Goal: Task Accomplishment & Management: Manage account settings

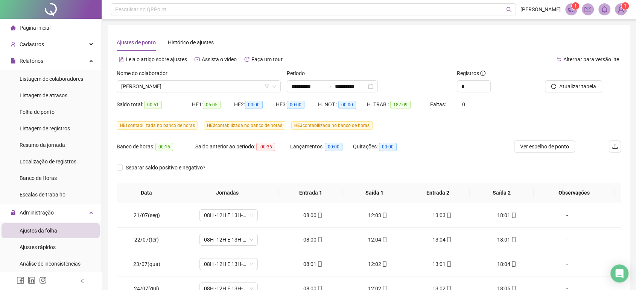
scroll to position [404, 0]
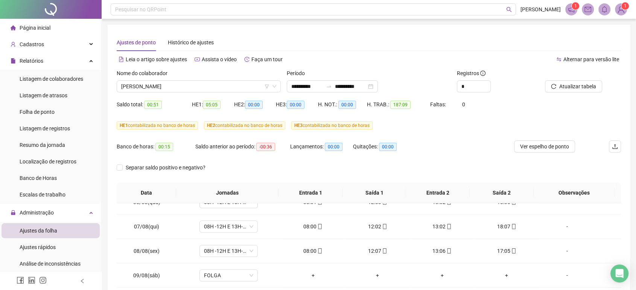
click at [36, 11] on div at bounding box center [51, 9] width 102 height 19
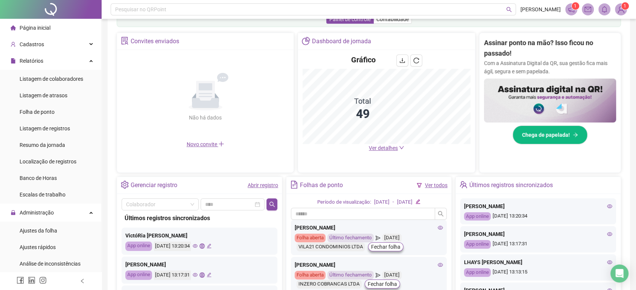
scroll to position [199, 0]
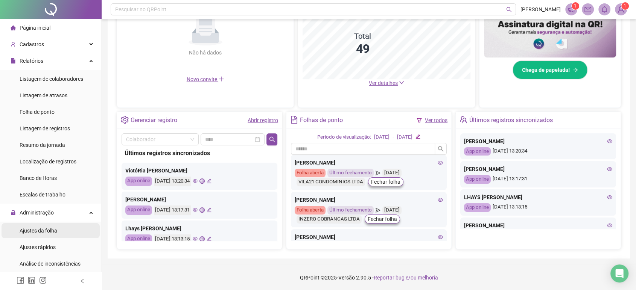
click at [65, 234] on li "Ajustes da folha" at bounding box center [51, 230] width 98 height 15
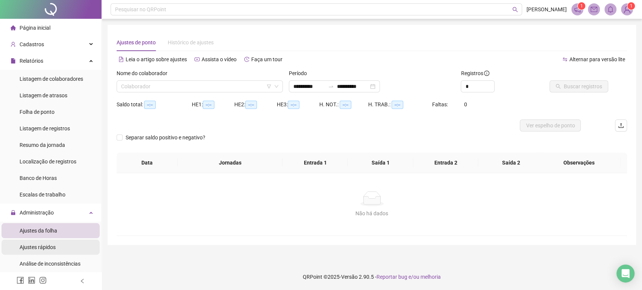
type input "**********"
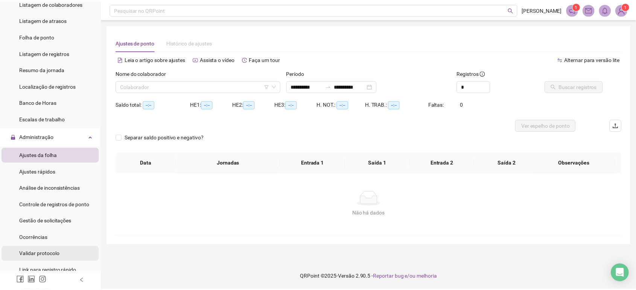
scroll to position [83, 0]
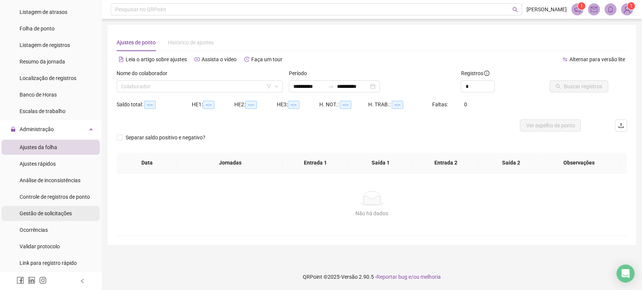
click at [54, 213] on span "Gestão de solicitações" at bounding box center [46, 214] width 52 height 6
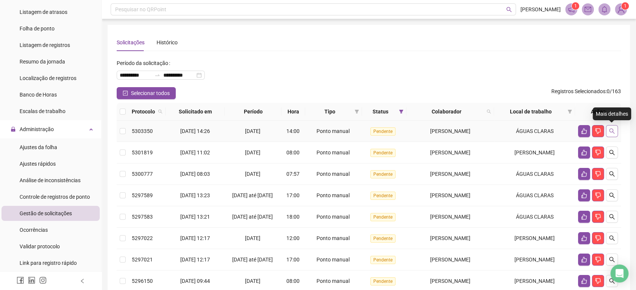
click at [612, 134] on button "button" at bounding box center [611, 131] width 12 height 12
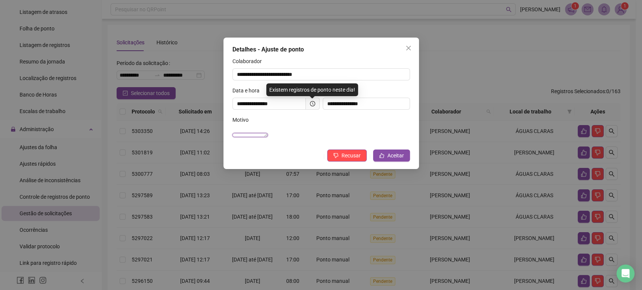
drag, startPoint x: 287, startPoint y: 135, endPoint x: 232, endPoint y: 136, distance: 55.3
click at [232, 136] on div "**********" at bounding box center [321, 130] width 181 height 29
click at [412, 48] on span "Close" at bounding box center [408, 48] width 12 height 6
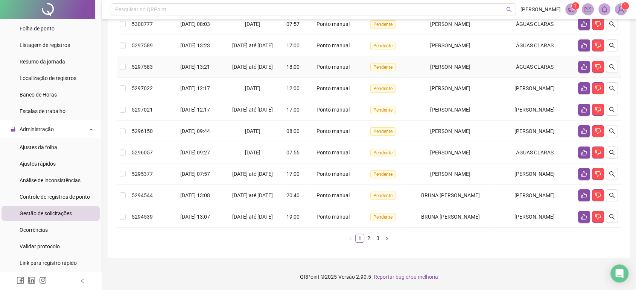
scroll to position [176, 0]
click at [370, 241] on link "2" at bounding box center [368, 238] width 8 height 8
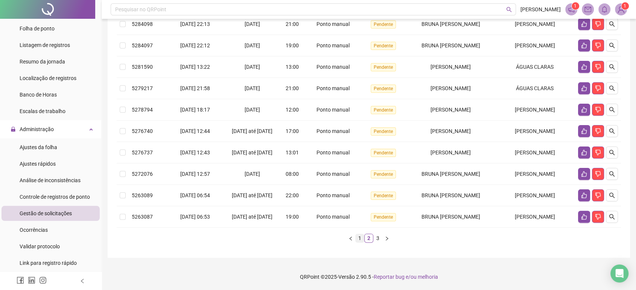
click at [360, 239] on link "1" at bounding box center [359, 238] width 8 height 8
click at [367, 235] on link "2" at bounding box center [368, 238] width 8 height 8
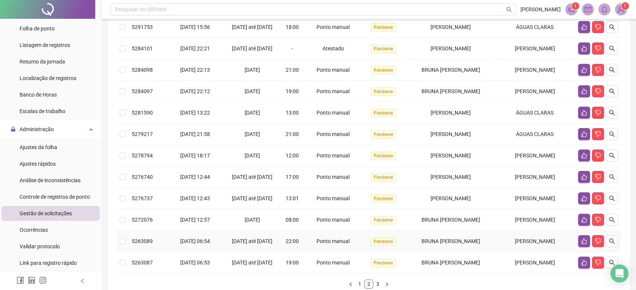
scroll to position [93, 0]
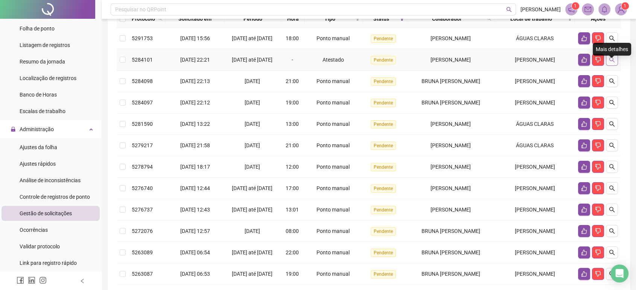
click at [611, 63] on icon "search" at bounding box center [611, 60] width 6 height 6
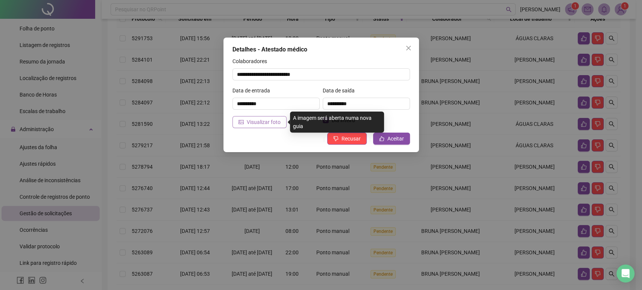
click at [266, 123] on span "Visualizar foto" at bounding box center [264, 122] width 34 height 8
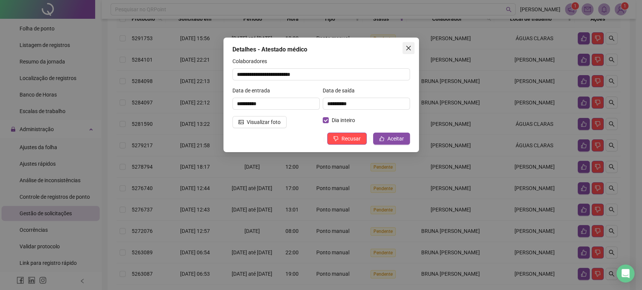
click at [406, 47] on icon "close" at bounding box center [408, 48] width 6 height 6
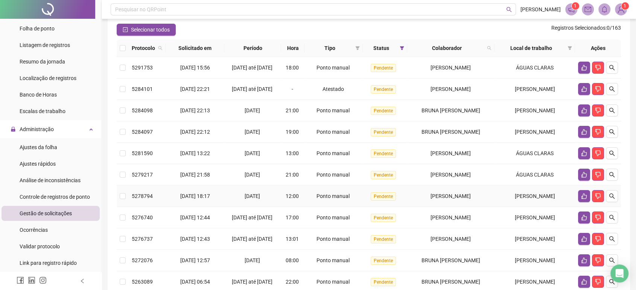
scroll to position [51, 0]
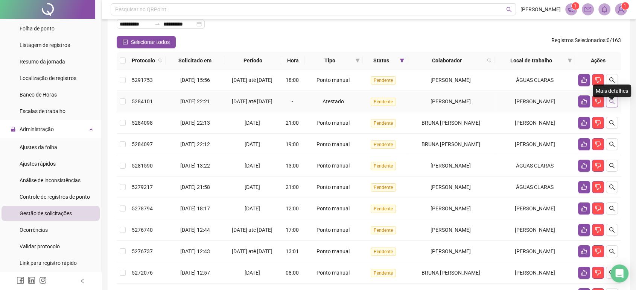
click at [608, 105] on icon "search" at bounding box center [611, 102] width 6 height 6
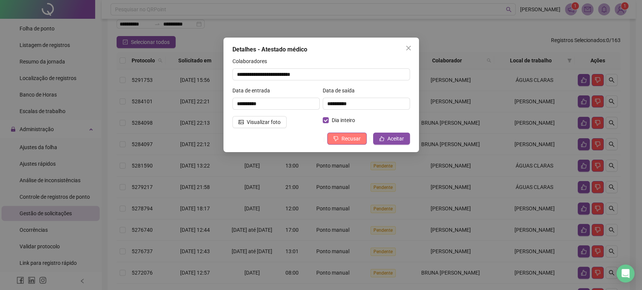
click at [349, 135] on span "Recusar" at bounding box center [350, 139] width 19 height 8
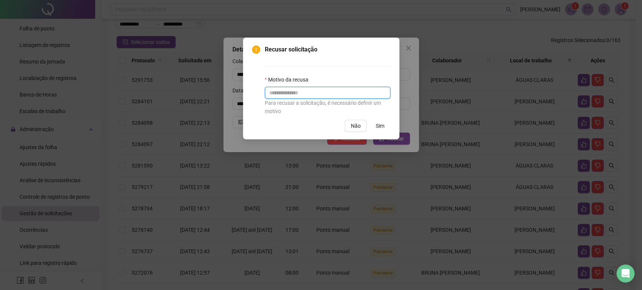
click at [286, 96] on input "text" at bounding box center [328, 93] width 126 height 12
drag, startPoint x: 373, startPoint y: 95, endPoint x: 241, endPoint y: 104, distance: 132.0
click at [241, 104] on div "**********" at bounding box center [321, 145] width 642 height 290
paste input "****"
type input "**********"
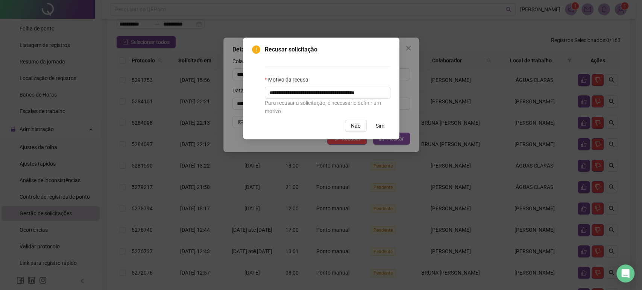
click at [375, 126] on button "Sim" at bounding box center [380, 126] width 21 height 12
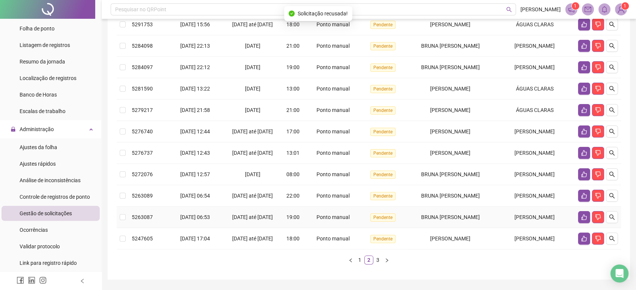
scroll to position [181, 0]
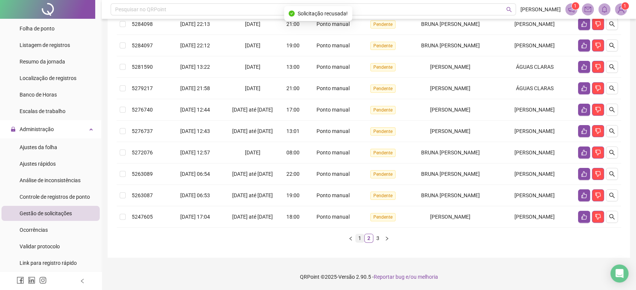
click at [359, 238] on link "1" at bounding box center [359, 238] width 8 height 8
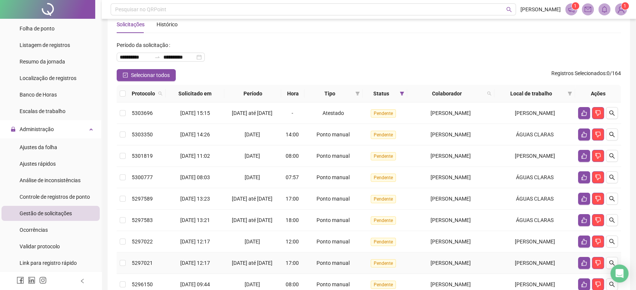
scroll to position [9, 0]
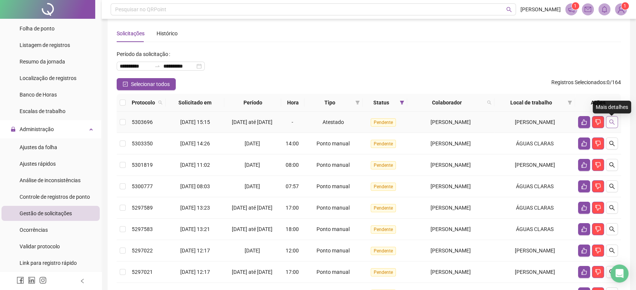
click at [611, 123] on icon "search" at bounding box center [611, 122] width 6 height 6
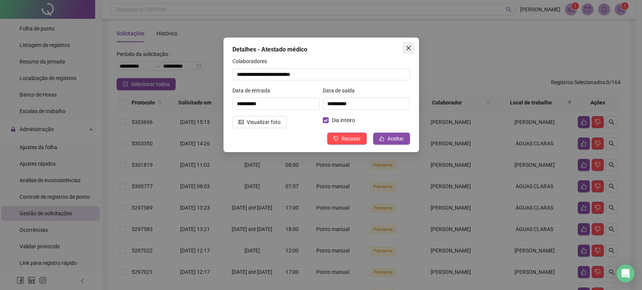
click at [408, 45] on icon "close" at bounding box center [408, 48] width 6 height 6
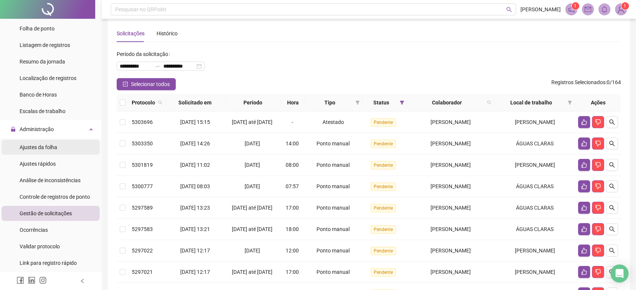
click at [46, 149] on span "Ajustes da folha" at bounding box center [39, 147] width 38 height 6
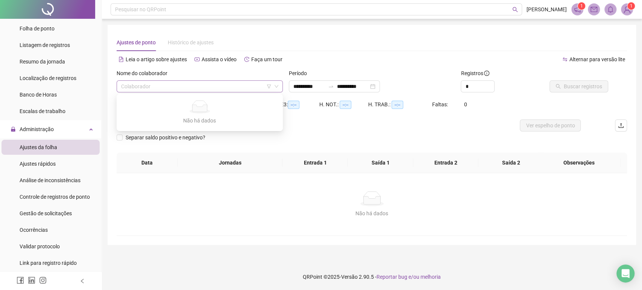
click at [218, 80] on div "Colaborador" at bounding box center [200, 86] width 166 height 12
type input "***"
type input "**********"
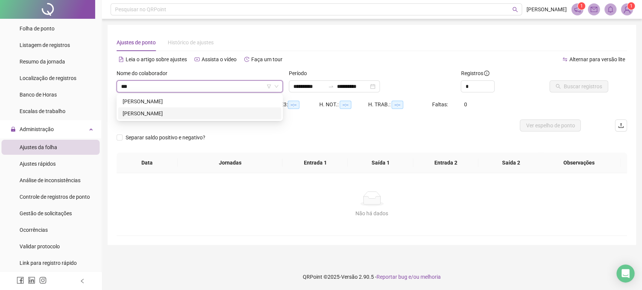
click at [225, 111] on div "[PERSON_NAME]" at bounding box center [200, 113] width 154 height 8
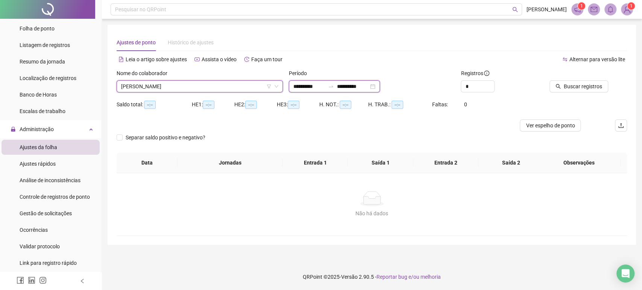
click at [352, 88] on input "**********" at bounding box center [353, 86] width 32 height 8
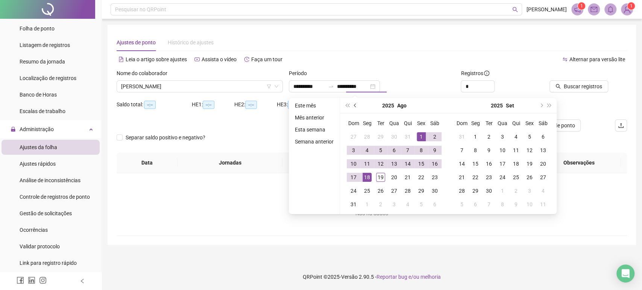
click at [356, 104] on button "prev-year" at bounding box center [355, 105] width 8 height 15
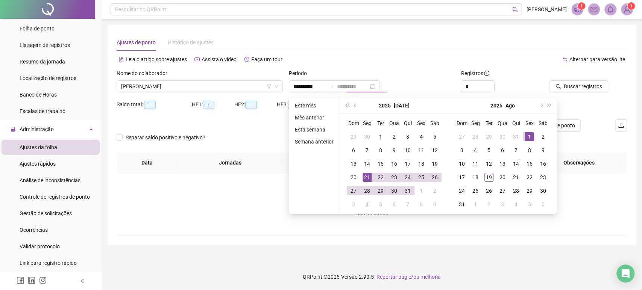
type input "**********"
click at [367, 178] on div "21" at bounding box center [367, 177] width 9 height 9
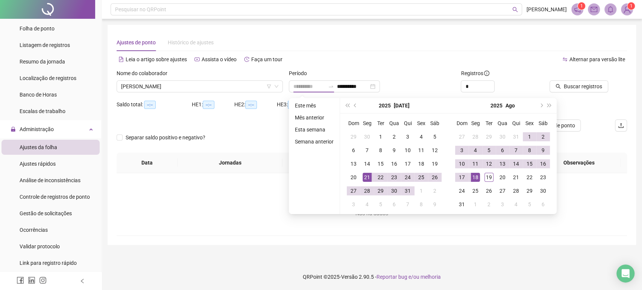
click at [479, 176] on div "18" at bounding box center [475, 177] width 9 height 9
type input "**********"
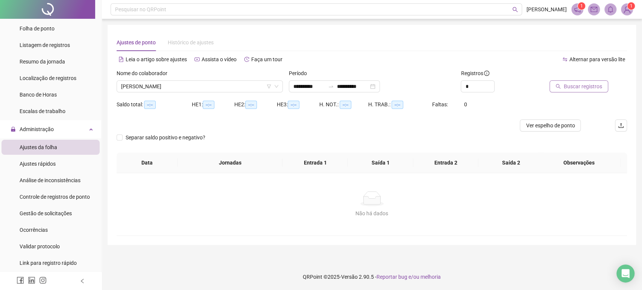
click at [590, 90] on button "Buscar registros" at bounding box center [578, 86] width 59 height 12
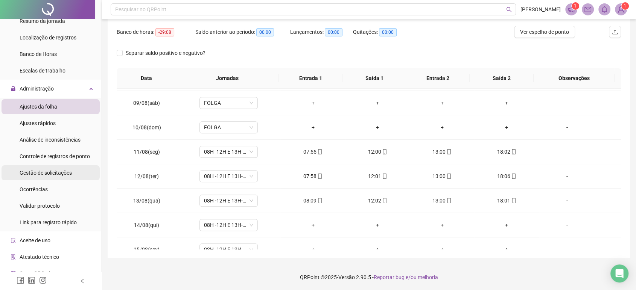
scroll to position [125, 0]
click at [56, 172] on span "Gestão de solicitações" at bounding box center [46, 172] width 52 height 6
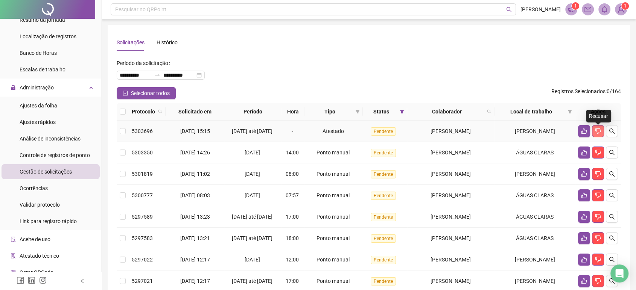
click at [597, 137] on button "button" at bounding box center [598, 131] width 12 height 12
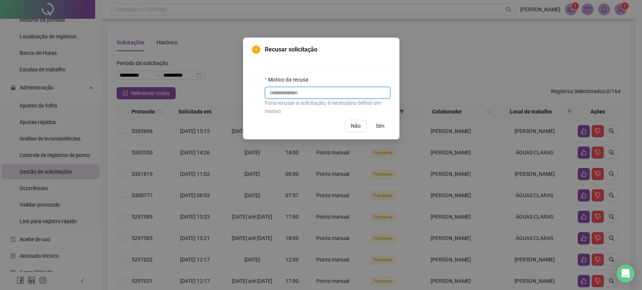
click at [338, 94] on input "text" at bounding box center [328, 93] width 126 height 12
paste input "**********"
drag, startPoint x: 290, startPoint y: 96, endPoint x: 244, endPoint y: 97, distance: 45.5
click at [244, 97] on div "**********" at bounding box center [321, 89] width 156 height 102
click at [367, 91] on input "**********" at bounding box center [328, 93] width 126 height 12
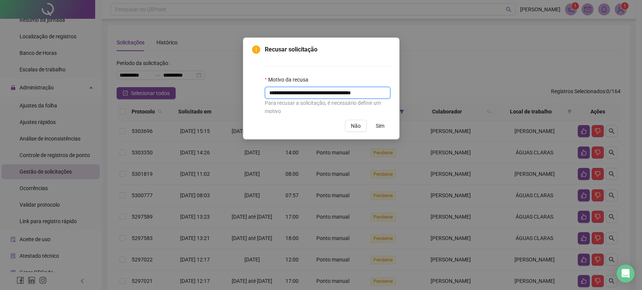
type input "**********"
click at [384, 124] on span "Sim" at bounding box center [380, 126] width 9 height 8
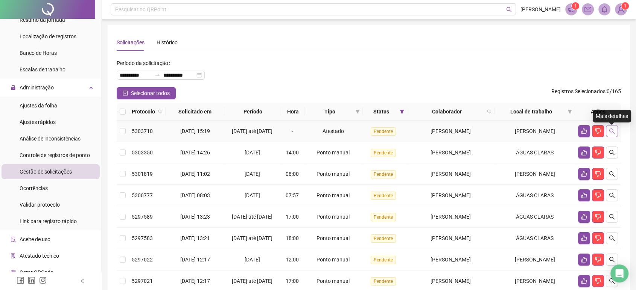
click at [613, 134] on icon "search" at bounding box center [611, 131] width 6 height 6
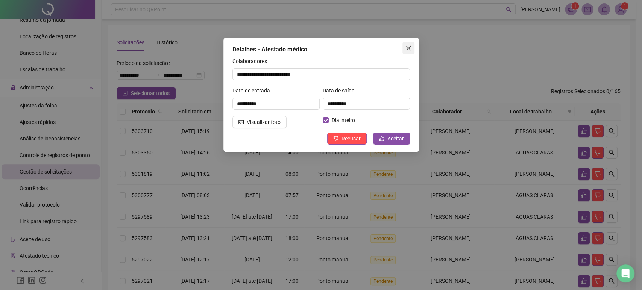
click at [402, 49] on span "Close" at bounding box center [408, 48] width 12 height 6
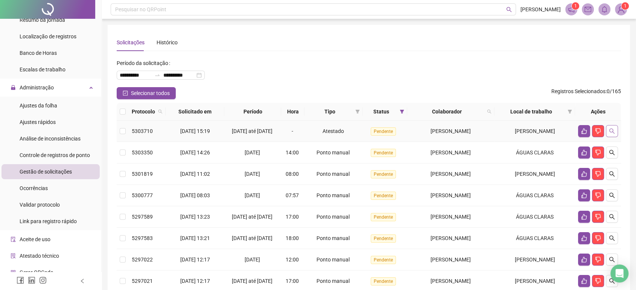
click at [612, 133] on icon "search" at bounding box center [611, 131] width 6 height 6
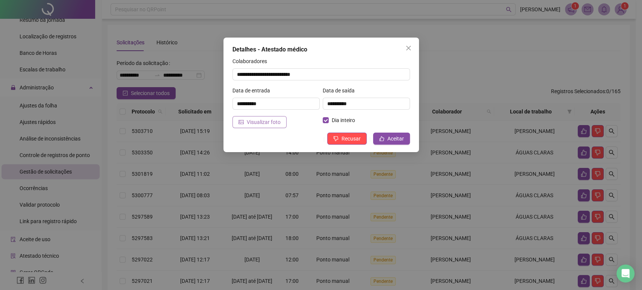
click at [244, 120] on button "Visualizar foto" at bounding box center [259, 122] width 54 height 12
click at [387, 143] on button "Aceitar" at bounding box center [391, 139] width 37 height 12
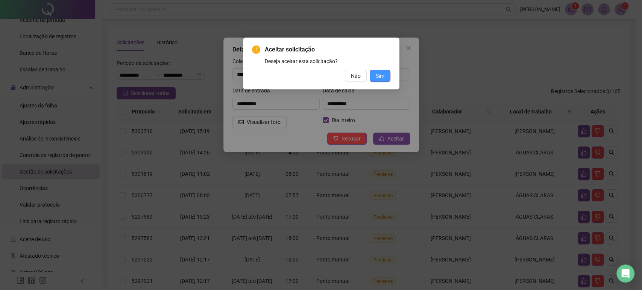
click at [384, 76] on span "Sim" at bounding box center [380, 76] width 9 height 8
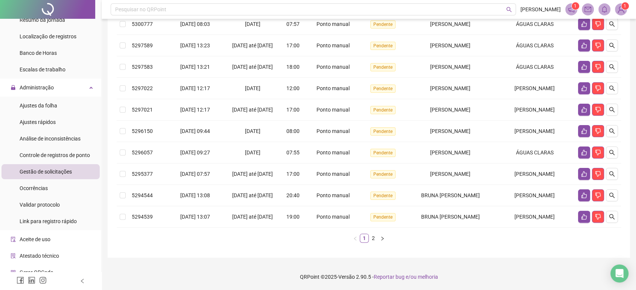
scroll to position [176, 0]
click at [372, 240] on link "2" at bounding box center [373, 238] width 8 height 8
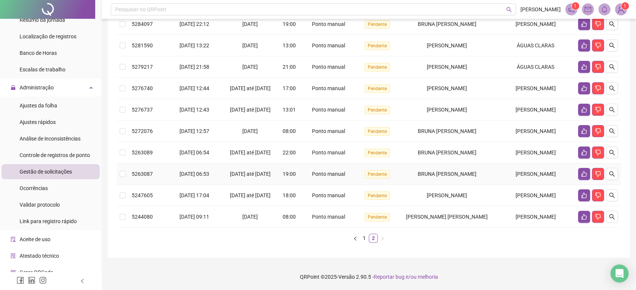
scroll to position [51, 0]
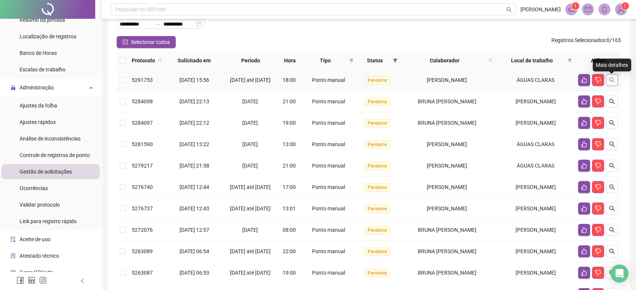
click at [614, 83] on button "button" at bounding box center [611, 80] width 12 height 12
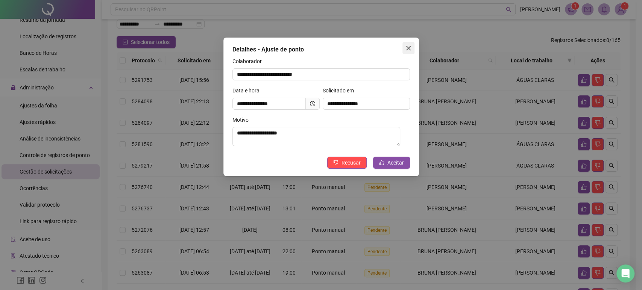
click at [410, 53] on button "Close" at bounding box center [408, 48] width 12 height 12
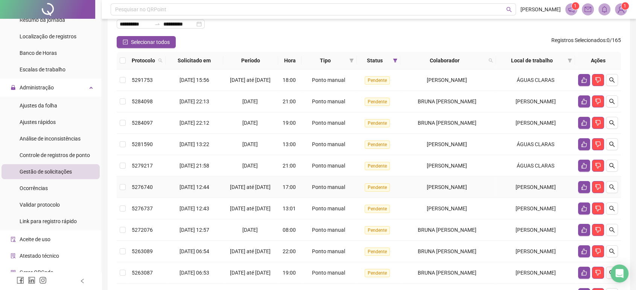
scroll to position [176, 0]
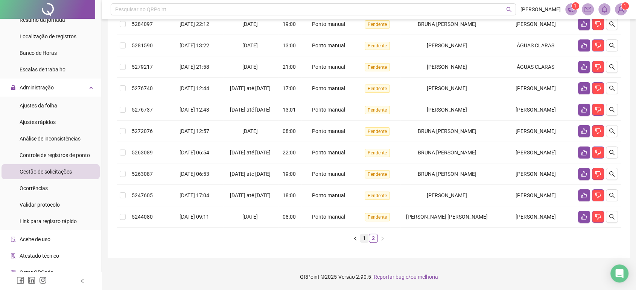
click at [361, 237] on link "1" at bounding box center [364, 238] width 8 height 8
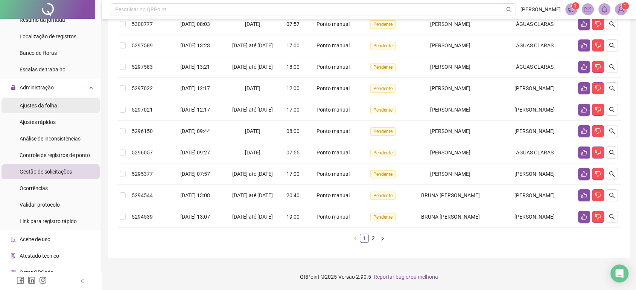
click at [62, 108] on li "Ajustes da folha" at bounding box center [51, 105] width 98 height 15
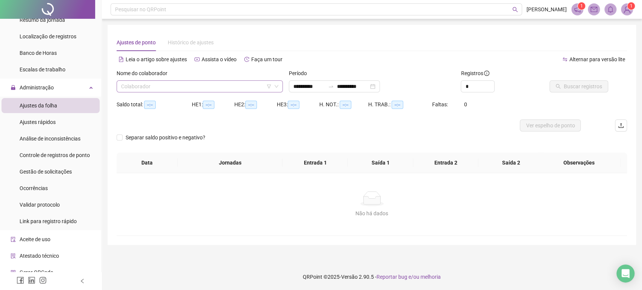
click at [185, 91] on input "search" at bounding box center [196, 86] width 150 height 11
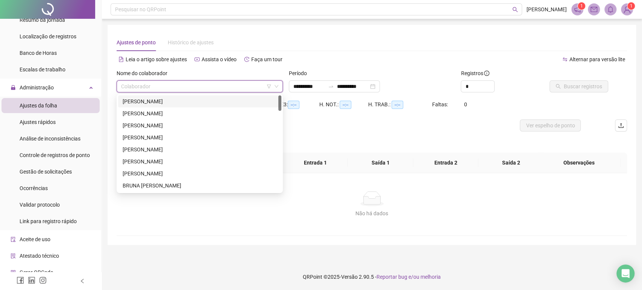
click at [203, 96] on div "[PERSON_NAME]" at bounding box center [199, 102] width 163 height 12
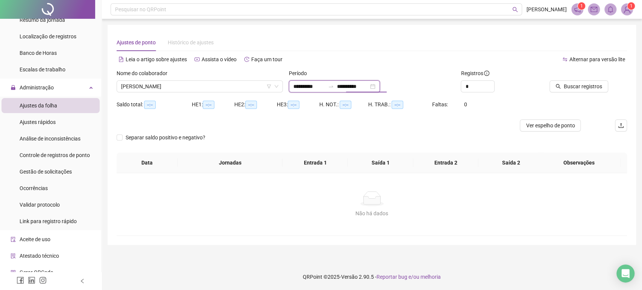
click at [347, 84] on input "**********" at bounding box center [353, 86] width 32 height 8
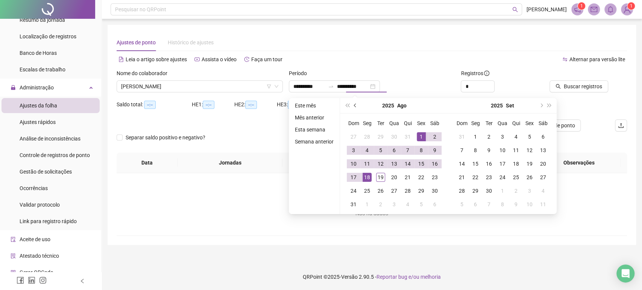
click at [354, 108] on button "prev-year" at bounding box center [355, 105] width 8 height 15
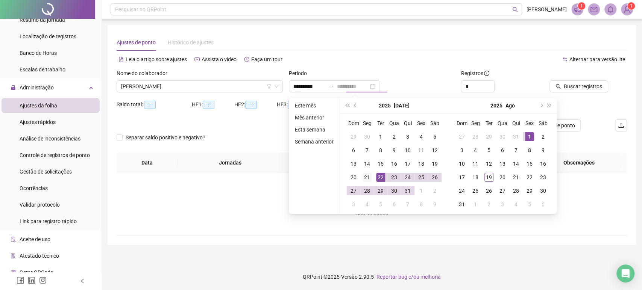
type input "**********"
click at [363, 177] on div "21" at bounding box center [367, 177] width 9 height 9
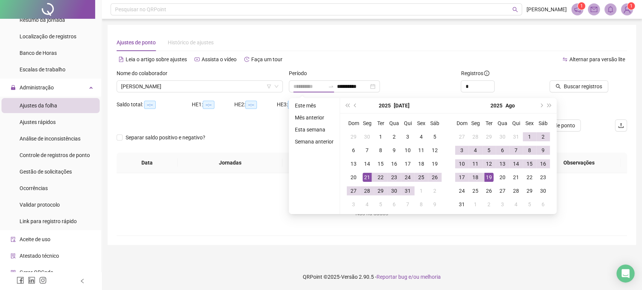
click at [489, 178] on div "19" at bounding box center [488, 177] width 9 height 9
type input "**********"
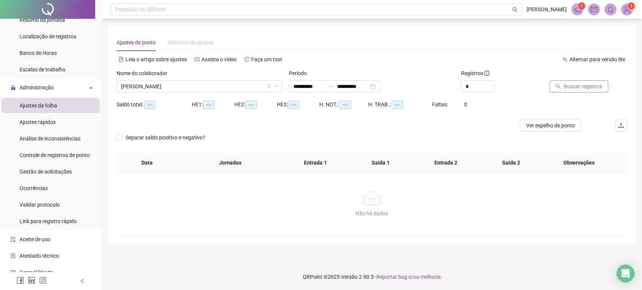
click at [567, 80] on button "Buscar registros" at bounding box center [578, 86] width 59 height 12
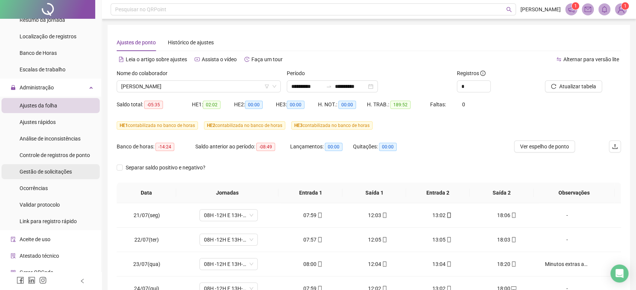
click at [67, 176] on div "Gestão de solicitações" at bounding box center [46, 171] width 52 height 15
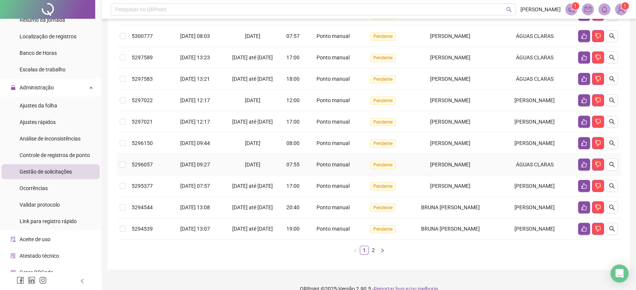
scroll to position [135, 0]
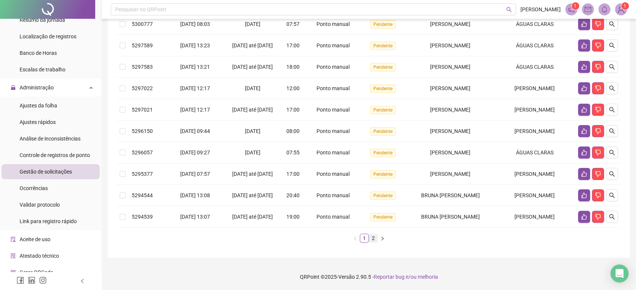
click at [375, 240] on link "2" at bounding box center [373, 238] width 8 height 8
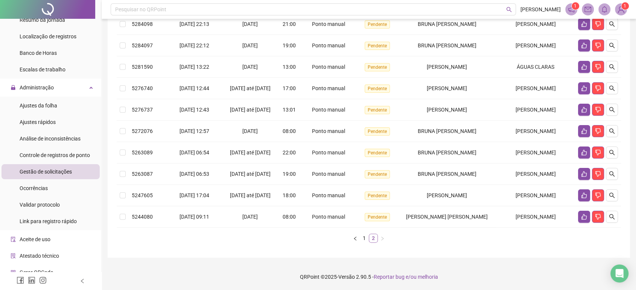
scroll to position [155, 0]
click at [364, 238] on link "1" at bounding box center [364, 238] width 8 height 8
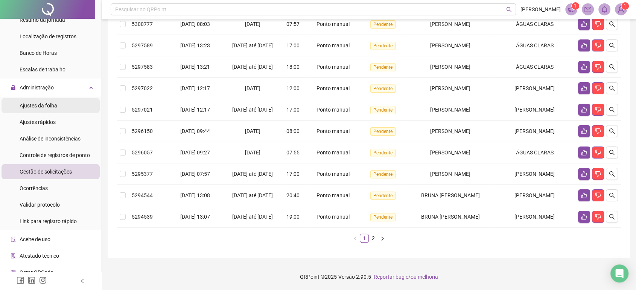
click at [40, 107] on span "Ajustes da folha" at bounding box center [39, 106] width 38 height 6
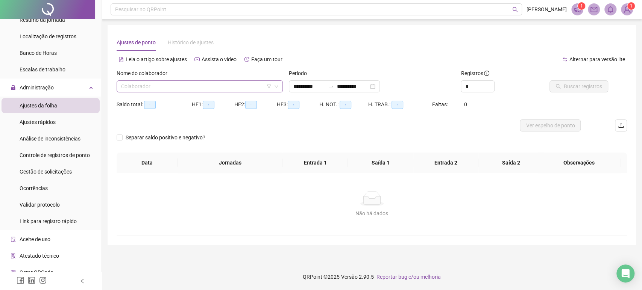
type input "**********"
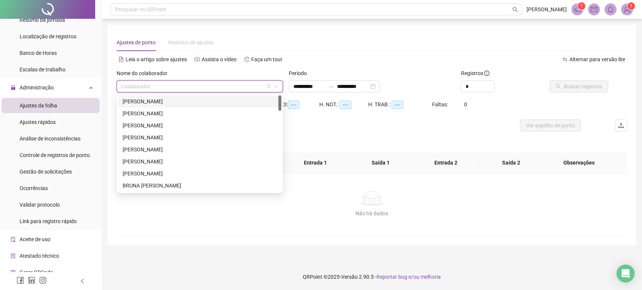
click at [191, 83] on input "search" at bounding box center [196, 86] width 150 height 11
click at [188, 102] on div "[PERSON_NAME]" at bounding box center [200, 101] width 154 height 8
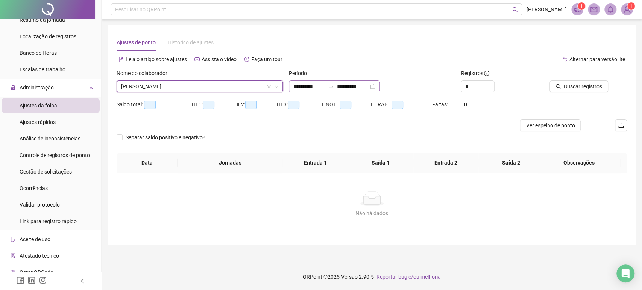
click at [323, 92] on div "**********" at bounding box center [334, 86] width 91 height 12
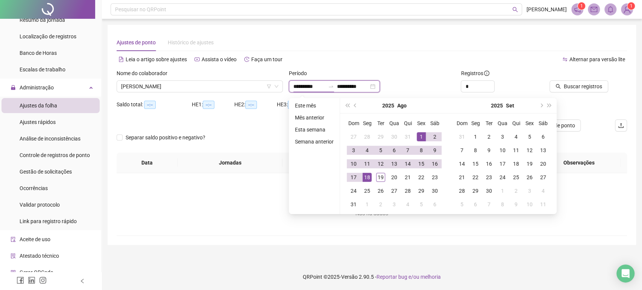
click at [322, 88] on input "**********" at bounding box center [309, 86] width 32 height 8
click at [354, 106] on span "prev-year" at bounding box center [356, 106] width 4 height 4
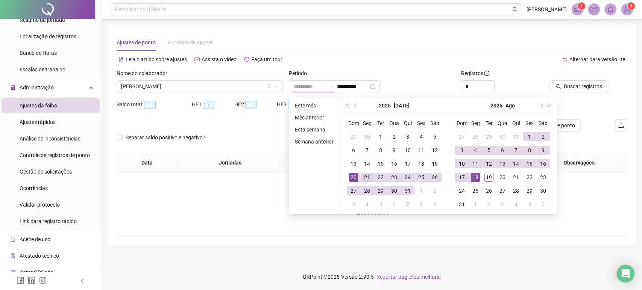
type input "**********"
click at [366, 181] on div "21" at bounding box center [367, 177] width 9 height 9
type input "**********"
click at [485, 180] on div "19" at bounding box center [488, 177] width 9 height 9
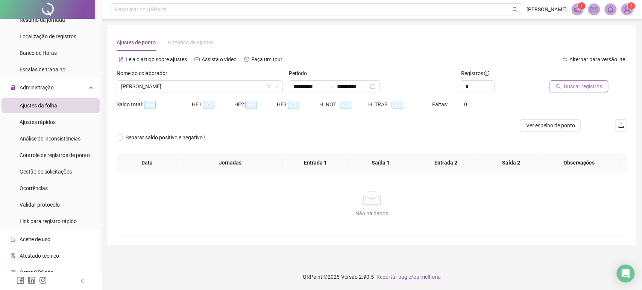
click at [565, 91] on button "Buscar registros" at bounding box center [578, 86] width 59 height 12
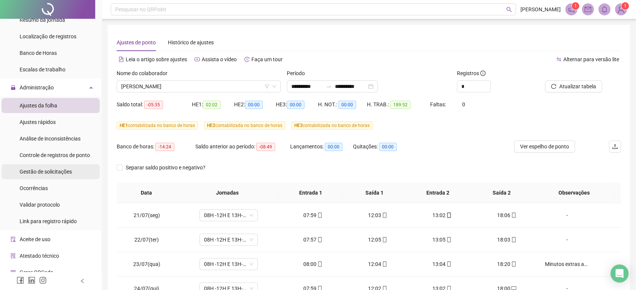
click at [55, 171] on span "Gestão de solicitações" at bounding box center [46, 172] width 52 height 6
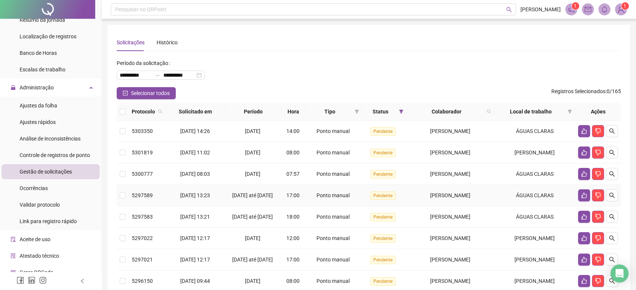
scroll to position [167, 0]
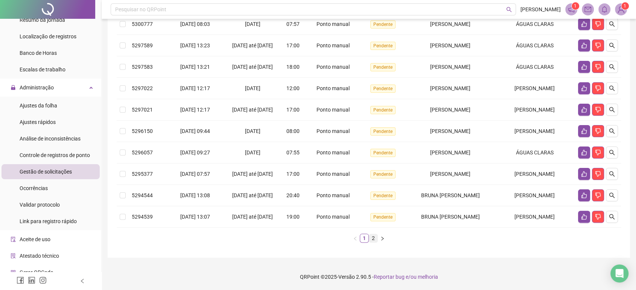
click at [371, 243] on link "2" at bounding box center [373, 238] width 8 height 8
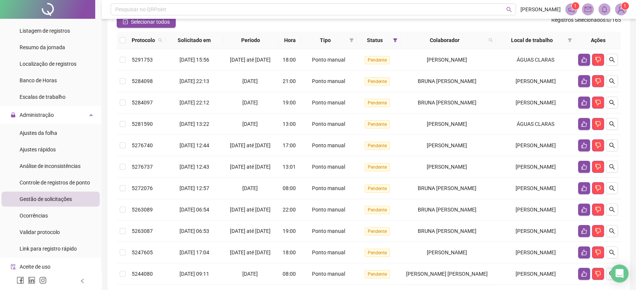
scroll to position [0, 0]
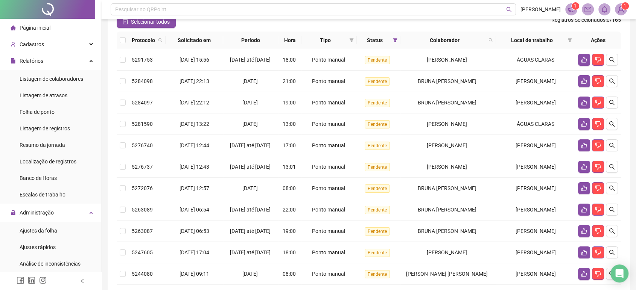
click at [56, 5] on div at bounding box center [47, 9] width 95 height 19
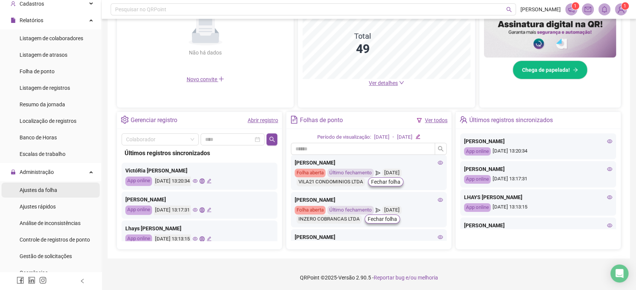
scroll to position [42, 0]
click at [56, 189] on span "Ajustes da folha" at bounding box center [39, 189] width 38 height 6
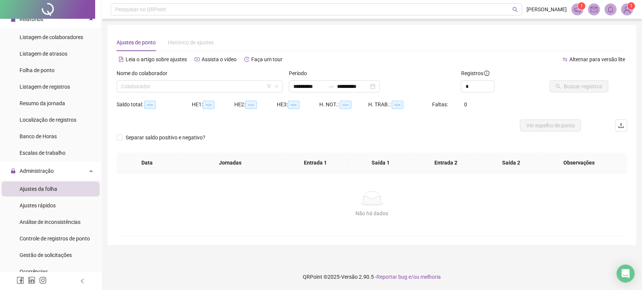
click at [205, 77] on div "Nome do colaborador" at bounding box center [200, 74] width 166 height 11
click at [199, 85] on input "search" at bounding box center [196, 86] width 150 height 11
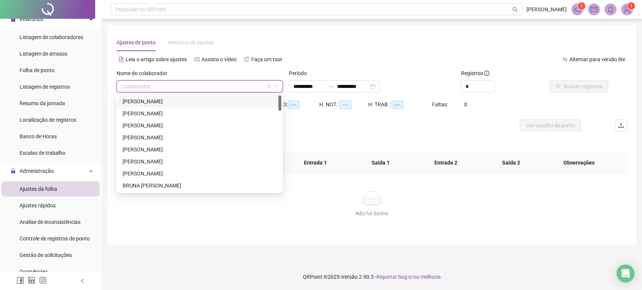
drag, startPoint x: 190, startPoint y: 102, endPoint x: 201, endPoint y: 100, distance: 11.0
click at [190, 102] on div "[PERSON_NAME]" at bounding box center [200, 101] width 154 height 8
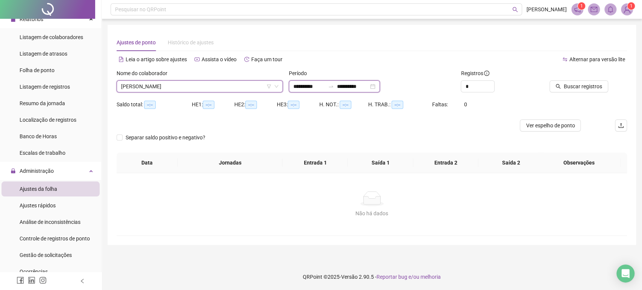
click at [322, 84] on input "**********" at bounding box center [309, 86] width 32 height 8
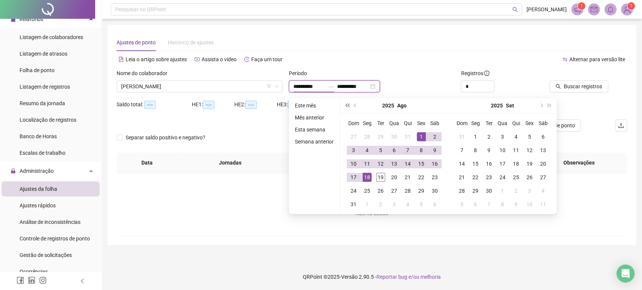
type input "**********"
click at [357, 105] on button "prev-year" at bounding box center [355, 105] width 8 height 15
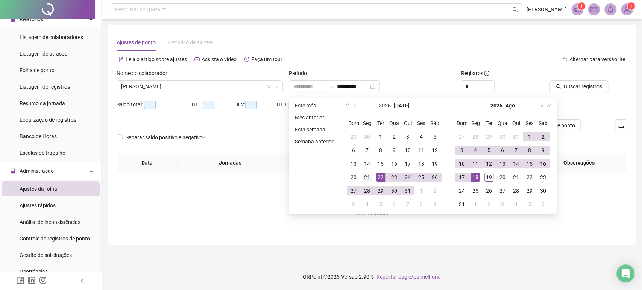
type input "**********"
click at [368, 179] on div "21" at bounding box center [367, 177] width 9 height 9
click at [475, 177] on div "18" at bounding box center [475, 177] width 9 height 9
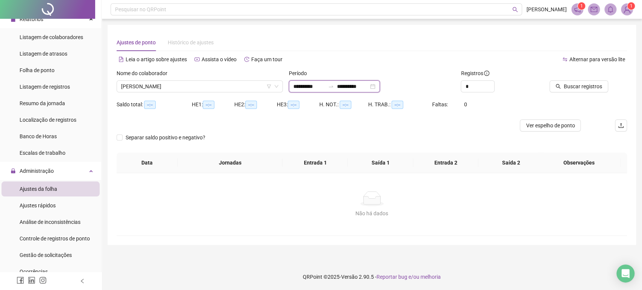
click at [347, 90] on input "**********" at bounding box center [353, 86] width 32 height 8
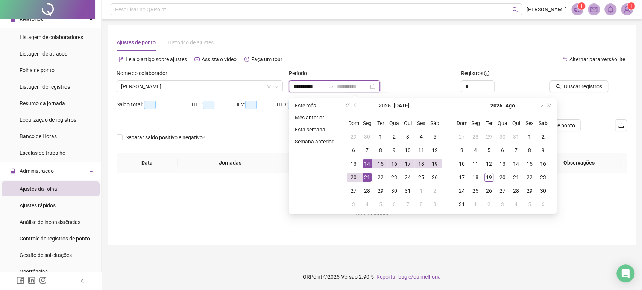
type input "**********"
click at [364, 178] on div "21" at bounding box center [367, 177] width 9 height 9
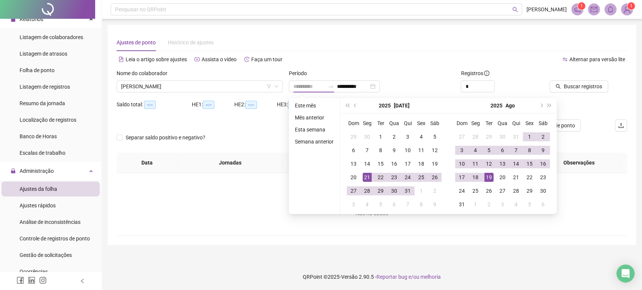
click at [487, 174] on div "19" at bounding box center [488, 177] width 9 height 9
type input "**********"
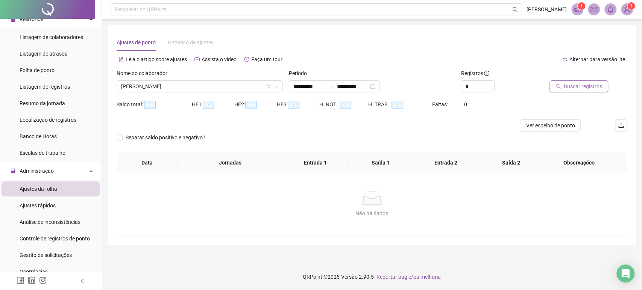
click at [569, 86] on span "Buscar registros" at bounding box center [583, 86] width 38 height 8
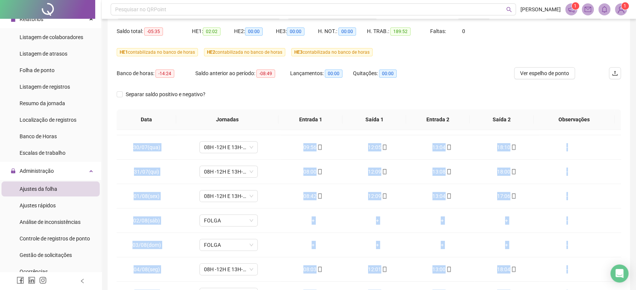
scroll to position [536, 0]
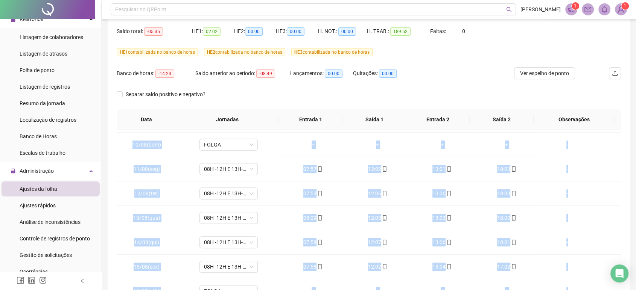
drag, startPoint x: 560, startPoint y: 265, endPoint x: 580, endPoint y: 310, distance: 48.8
click at [580, 217] on html "**********" at bounding box center [318, 72] width 636 height 290
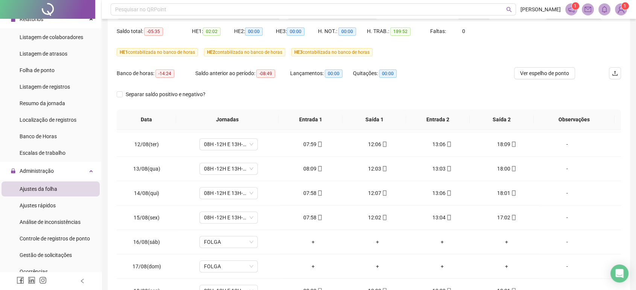
click at [524, 94] on div "Separar saldo positivo e negativo?" at bounding box center [369, 98] width 504 height 21
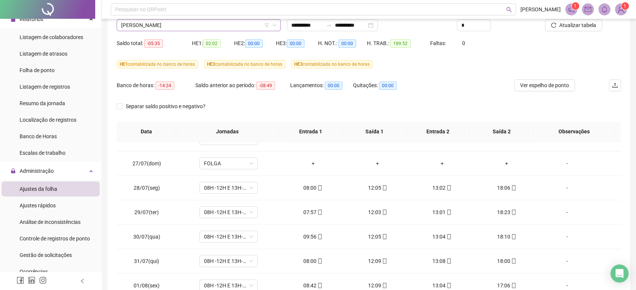
scroll to position [0, 0]
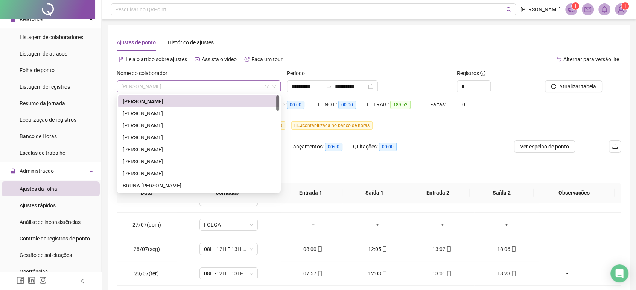
click at [178, 85] on span "[PERSON_NAME]" at bounding box center [198, 86] width 155 height 11
click at [187, 116] on div "[PERSON_NAME]" at bounding box center [199, 113] width 152 height 8
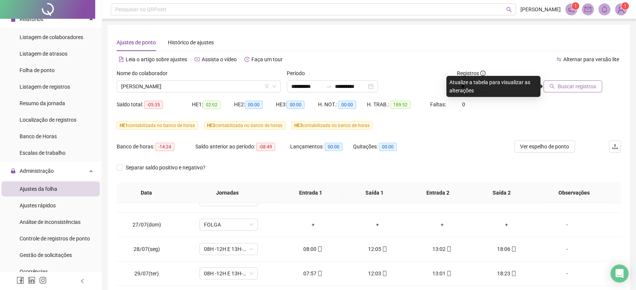
click at [581, 87] on span "Buscar registros" at bounding box center [576, 86] width 38 height 8
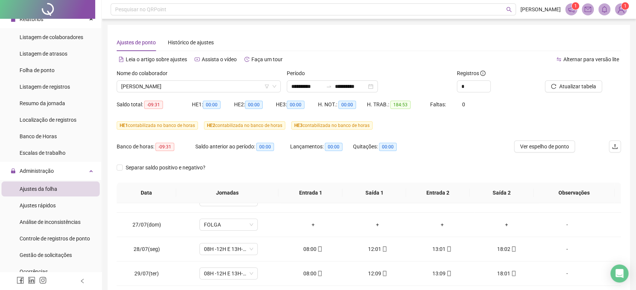
drag, startPoint x: 641, startPoint y: 88, endPoint x: 641, endPoint y: 150, distance: 62.8
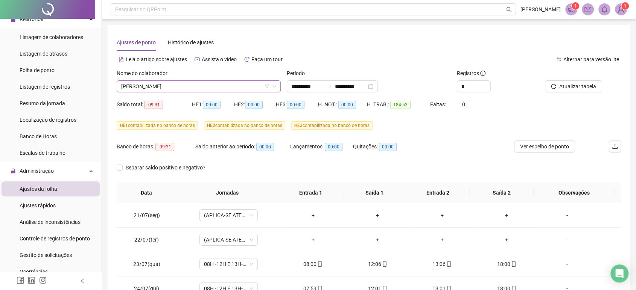
click at [176, 91] on span "[PERSON_NAME]" at bounding box center [198, 86] width 155 height 11
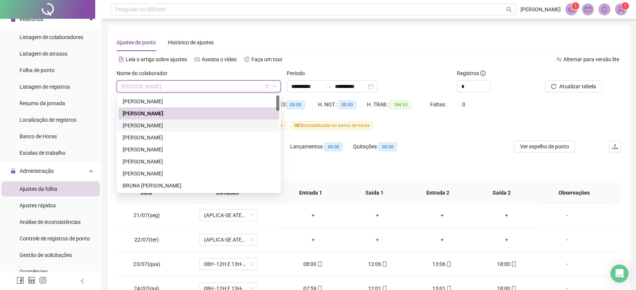
drag, startPoint x: 182, startPoint y: 127, endPoint x: 211, endPoint y: 124, distance: 29.1
click at [181, 128] on div "[PERSON_NAME]" at bounding box center [199, 125] width 152 height 8
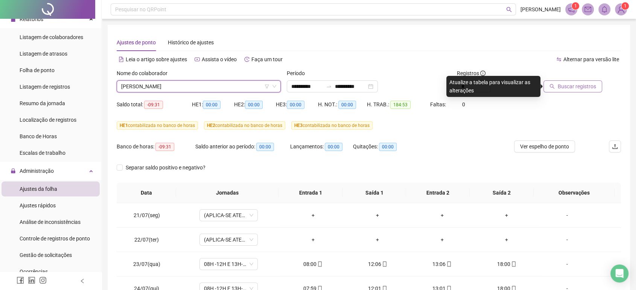
click at [555, 82] on button "Buscar registros" at bounding box center [572, 86] width 59 height 12
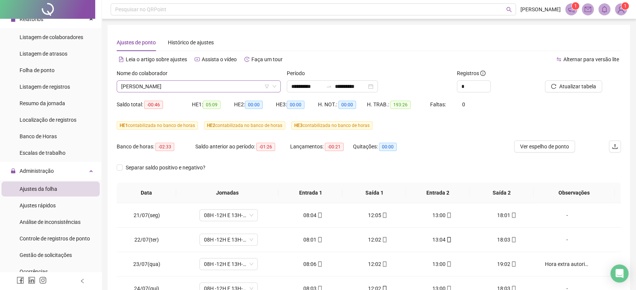
click at [174, 85] on span "[PERSON_NAME]" at bounding box center [198, 86] width 155 height 11
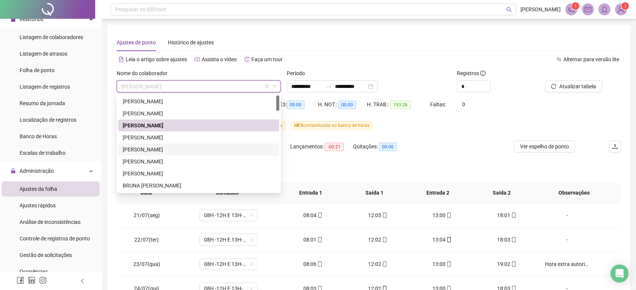
click at [170, 144] on div "[PERSON_NAME]" at bounding box center [198, 150] width 161 height 12
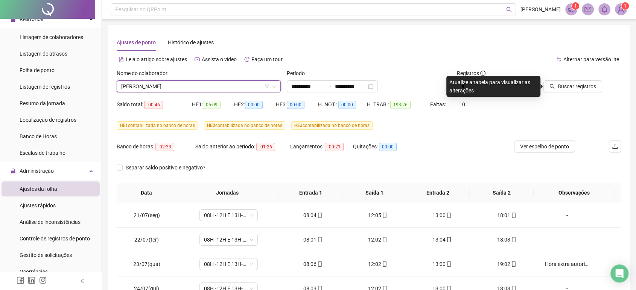
click at [174, 90] on span "[PERSON_NAME]" at bounding box center [198, 86] width 155 height 11
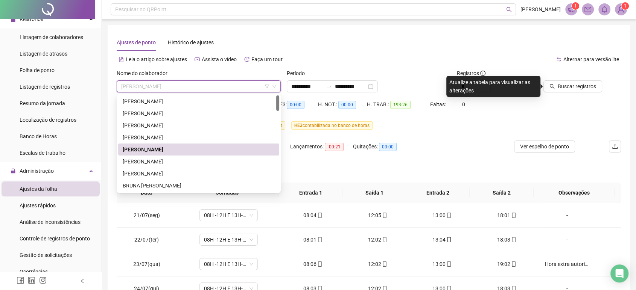
click at [171, 149] on div "[PERSON_NAME]" at bounding box center [199, 150] width 152 height 8
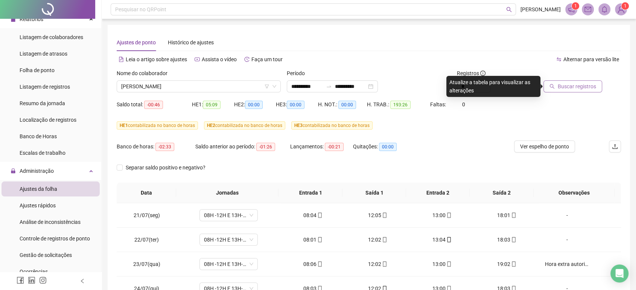
click at [554, 82] on button "Buscar registros" at bounding box center [572, 86] width 59 height 12
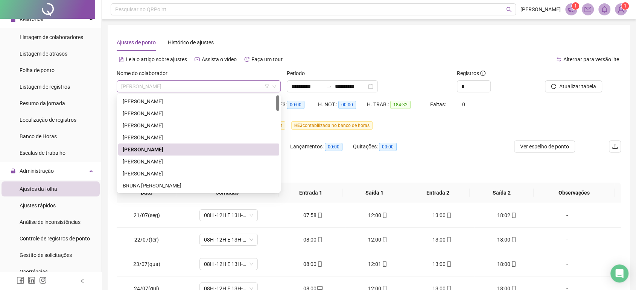
click at [184, 85] on span "[PERSON_NAME]" at bounding box center [198, 86] width 155 height 11
click at [173, 170] on div "[PERSON_NAME]" at bounding box center [199, 174] width 152 height 8
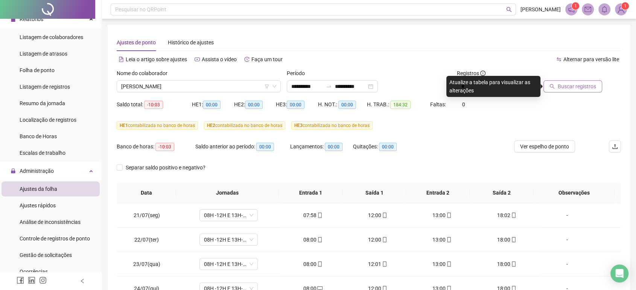
click at [573, 80] on button "Buscar registros" at bounding box center [572, 86] width 59 height 12
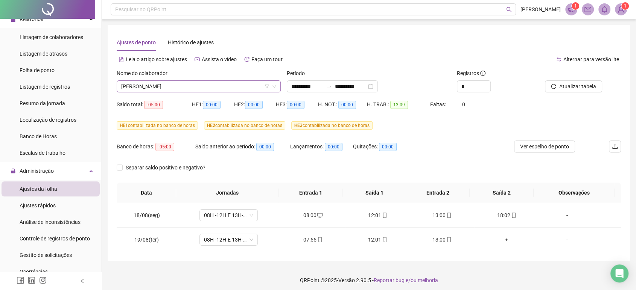
click at [213, 82] on span "[PERSON_NAME]" at bounding box center [198, 86] width 155 height 11
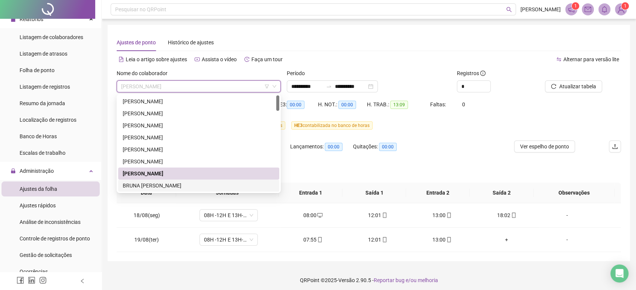
click at [165, 180] on div "BRUNA [PERSON_NAME]" at bounding box center [198, 186] width 161 height 12
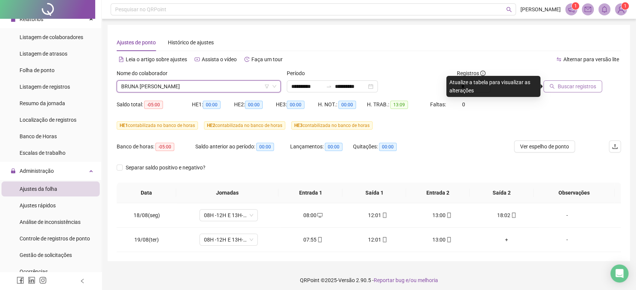
click at [567, 91] on button "Buscar registros" at bounding box center [572, 86] width 59 height 12
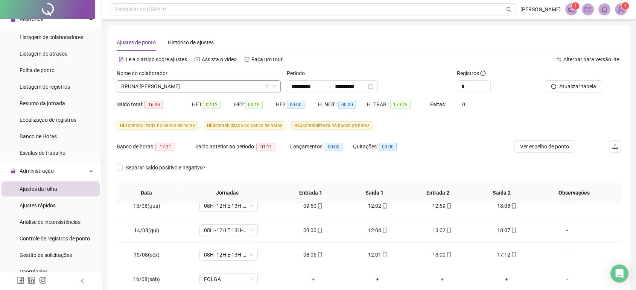
click at [173, 89] on span "BRUNA [PERSON_NAME]" at bounding box center [198, 86] width 155 height 11
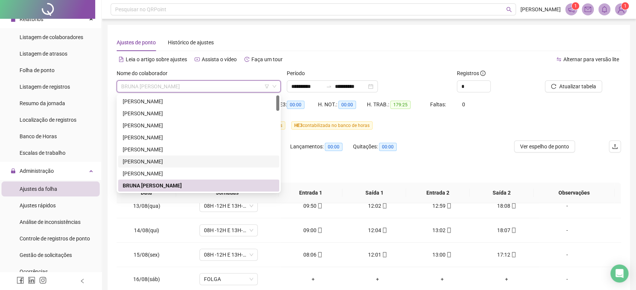
scroll to position [42, 0]
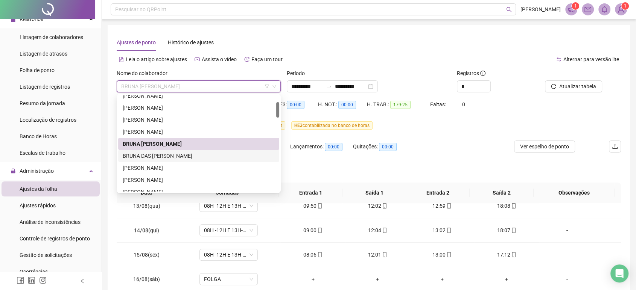
click at [183, 155] on div "BRUNA DAS [PERSON_NAME]" at bounding box center [199, 156] width 152 height 8
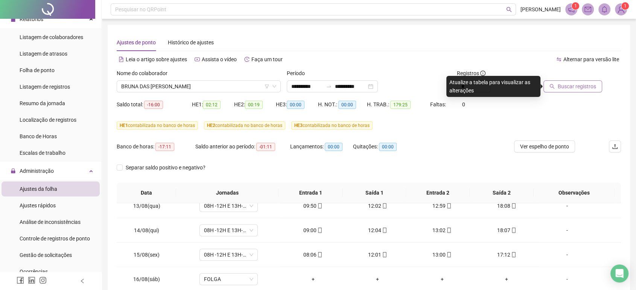
click at [584, 85] on span "Buscar registros" at bounding box center [576, 86] width 38 height 8
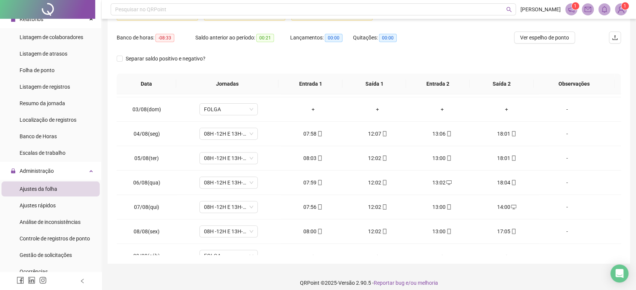
scroll to position [338, 0]
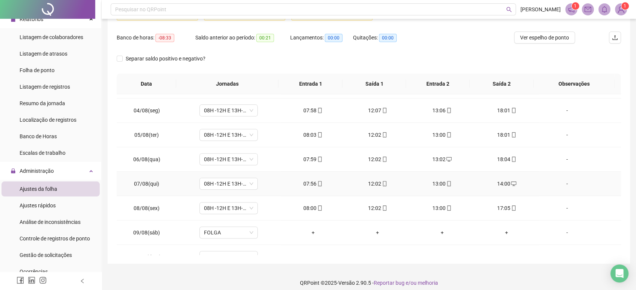
click at [562, 186] on div "-" at bounding box center [567, 184] width 44 height 8
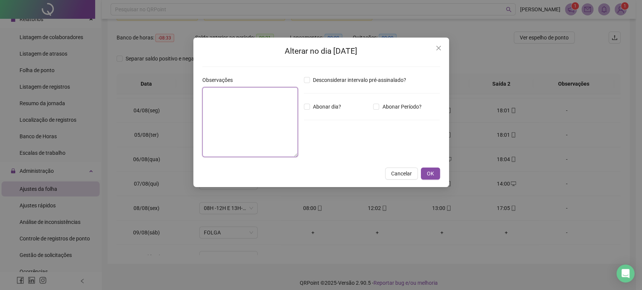
click at [242, 128] on textarea at bounding box center [250, 122] width 96 height 70
drag, startPoint x: 427, startPoint y: 174, endPoint x: 281, endPoint y: 92, distance: 167.0
click at [281, 92] on div "**********" at bounding box center [321, 113] width 256 height 150
click at [270, 94] on textarea "**********" at bounding box center [250, 122] width 96 height 70
type textarea "**********"
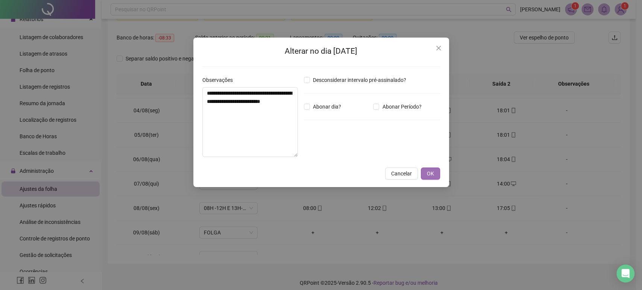
click at [424, 173] on button "OK" at bounding box center [430, 174] width 19 height 12
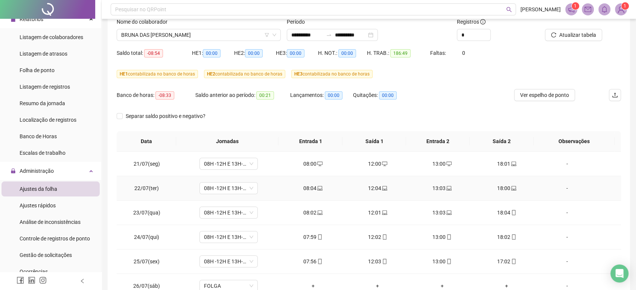
scroll to position [0, 0]
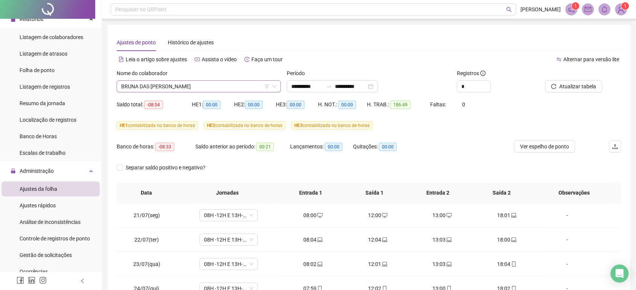
click at [189, 83] on span "BRUNA DAS [PERSON_NAME]" at bounding box center [198, 86] width 155 height 11
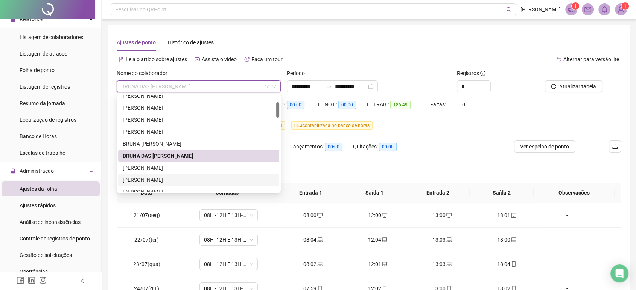
click at [180, 179] on div "[PERSON_NAME]" at bounding box center [199, 180] width 152 height 8
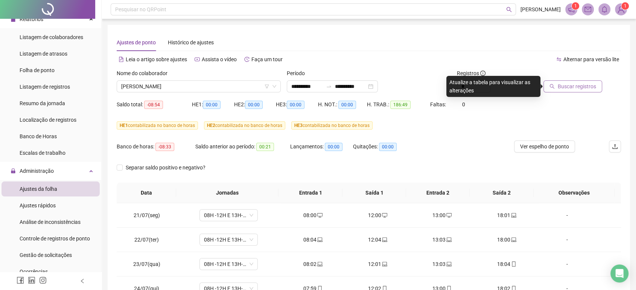
click at [569, 89] on span "Buscar registros" at bounding box center [576, 86] width 38 height 8
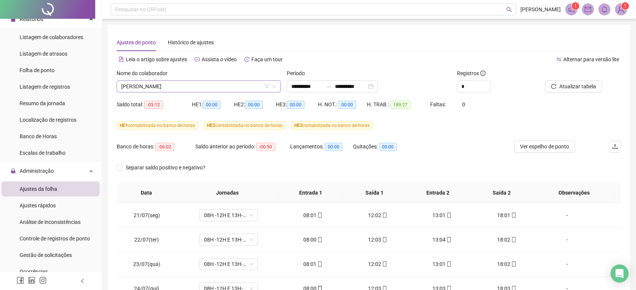
click at [145, 91] on span "[PERSON_NAME]" at bounding box center [198, 86] width 155 height 11
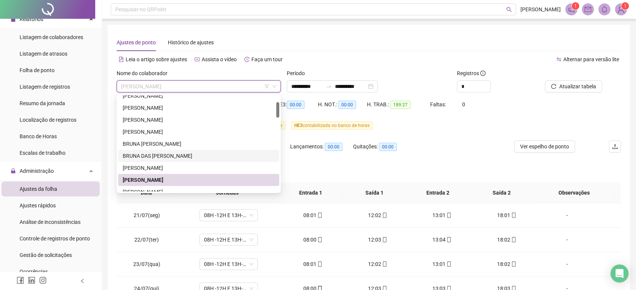
scroll to position [83, 0]
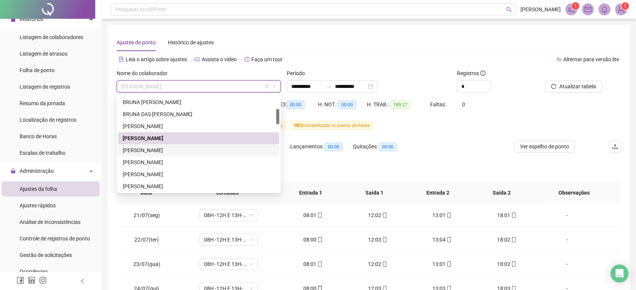
click at [187, 149] on div "[PERSON_NAME]" at bounding box center [199, 150] width 152 height 8
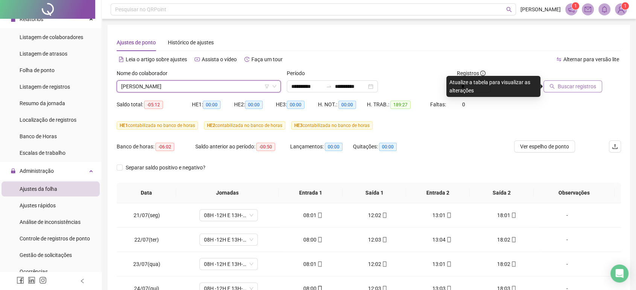
click at [559, 85] on span "Buscar registros" at bounding box center [576, 86] width 38 height 8
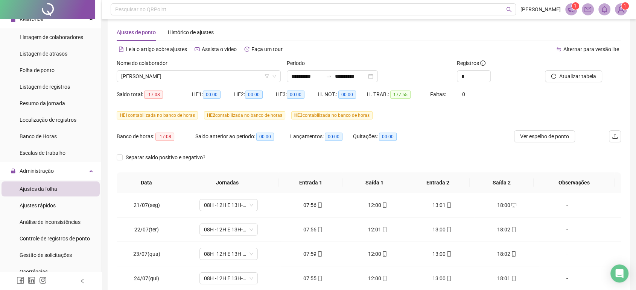
scroll to position [9, 0]
click at [215, 74] on span "[PERSON_NAME]" at bounding box center [198, 76] width 155 height 11
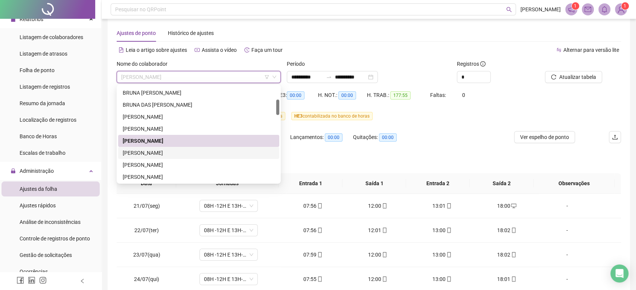
click at [190, 151] on div "[PERSON_NAME]" at bounding box center [199, 153] width 152 height 8
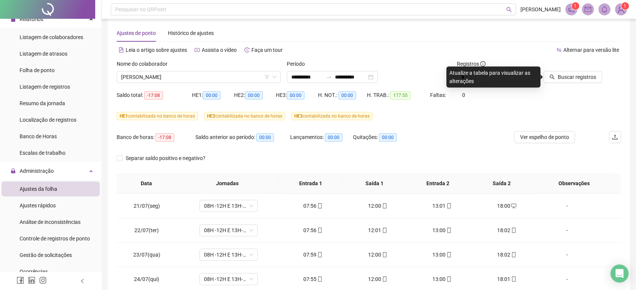
click at [572, 83] on div "Buscar registros" at bounding box center [581, 74] width 85 height 29
click at [566, 76] on span "Buscar registros" at bounding box center [576, 77] width 38 height 8
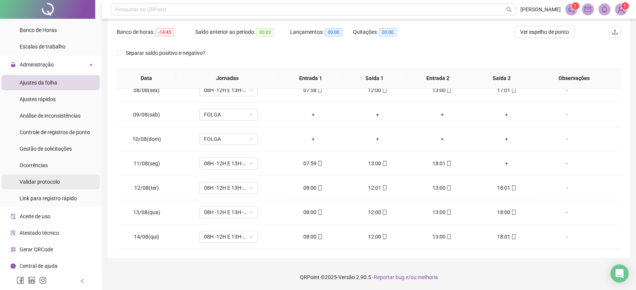
scroll to position [149, 0]
click at [50, 150] on span "Gestão de solicitações" at bounding box center [46, 148] width 52 height 6
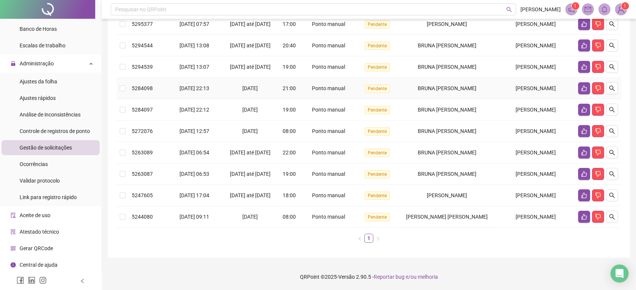
scroll to position [155, 0]
click at [582, 217] on icon "like" at bounding box center [584, 217] width 6 height 6
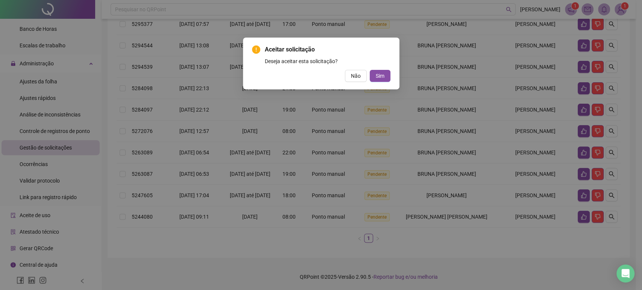
click at [369, 74] on div "Não Sim" at bounding box center [321, 76] width 138 height 12
click at [372, 74] on button "Sim" at bounding box center [380, 76] width 21 height 12
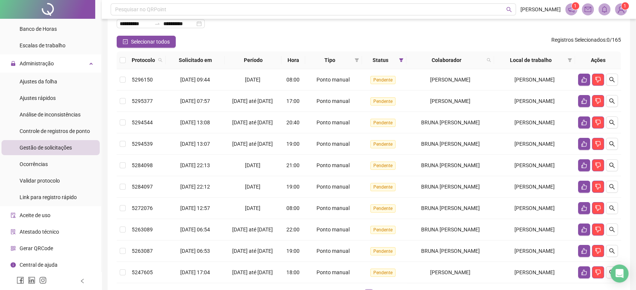
scroll to position [50, 0]
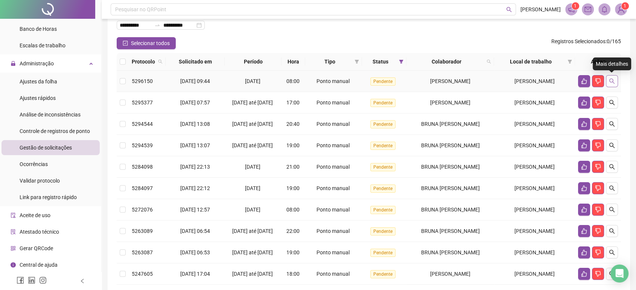
click at [613, 83] on icon "search" at bounding box center [611, 81] width 6 height 6
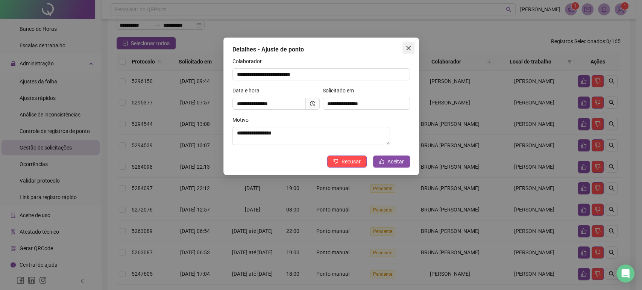
click at [411, 52] on button "Close" at bounding box center [408, 48] width 12 height 12
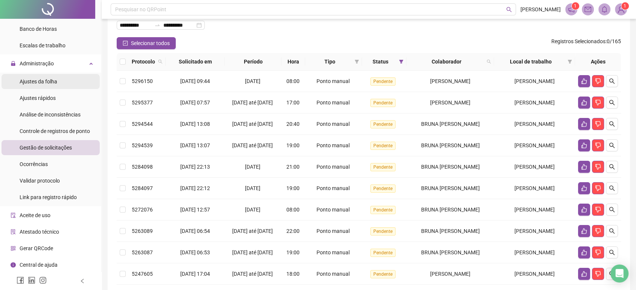
click at [53, 83] on span "Ajustes da folha" at bounding box center [39, 82] width 38 height 6
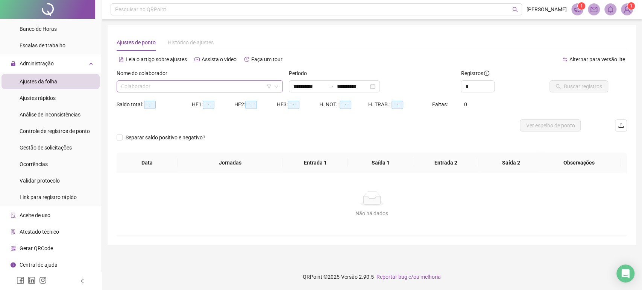
click at [227, 87] on input "search" at bounding box center [196, 86] width 150 height 11
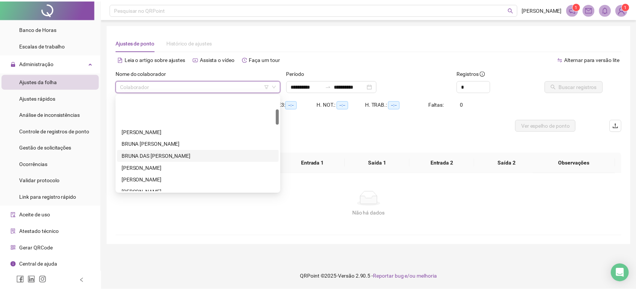
scroll to position [83, 0]
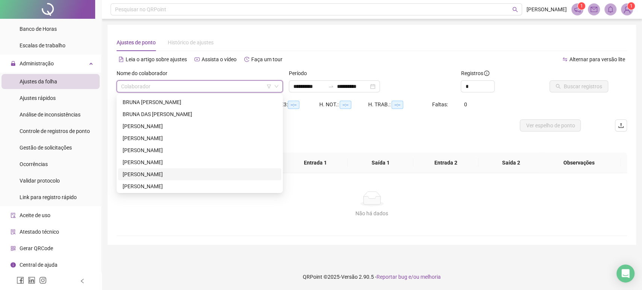
click at [164, 174] on div "[PERSON_NAME]" at bounding box center [200, 174] width 154 height 8
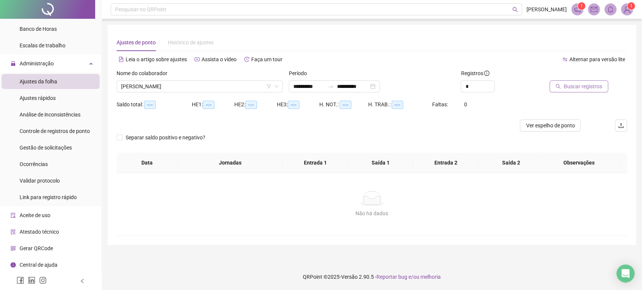
click at [573, 80] on button "Buscar registros" at bounding box center [578, 86] width 59 height 12
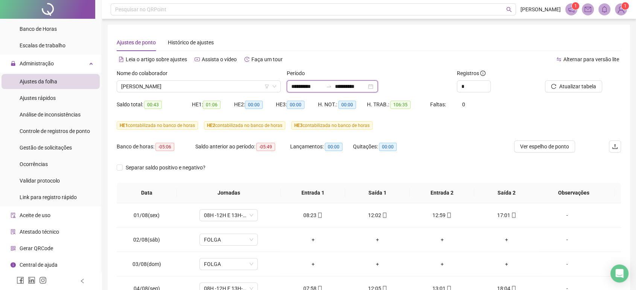
click at [349, 86] on input "**********" at bounding box center [351, 86] width 32 height 8
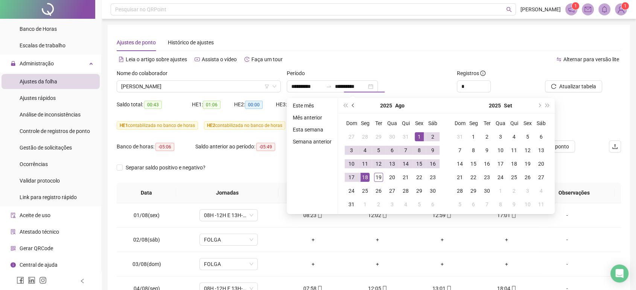
click at [352, 107] on span "prev-year" at bounding box center [354, 106] width 4 height 4
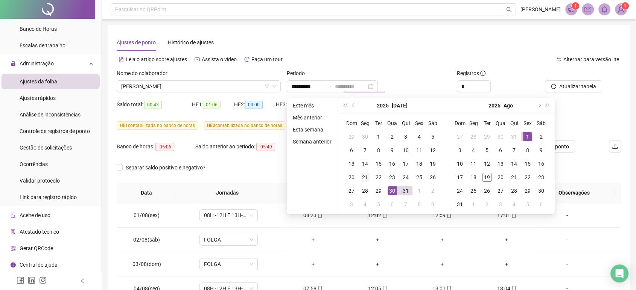
type input "**********"
click at [366, 177] on div "21" at bounding box center [364, 177] width 9 height 9
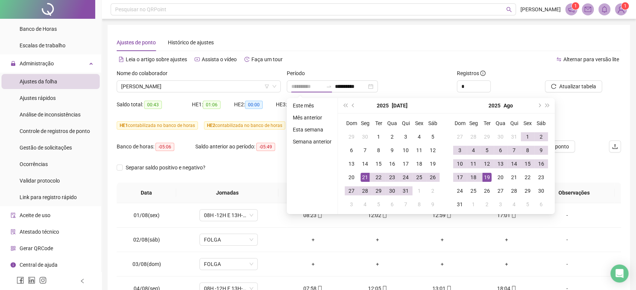
click at [483, 179] on div "19" at bounding box center [486, 177] width 9 height 9
type input "**********"
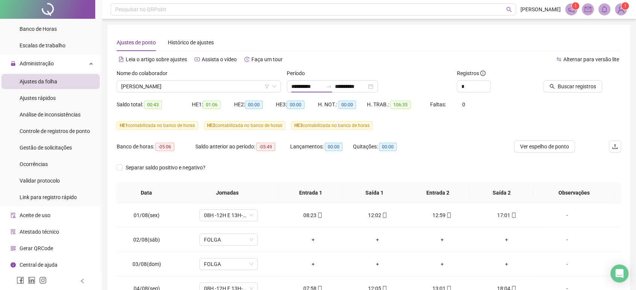
drag, startPoint x: 561, startPoint y: 68, endPoint x: 571, endPoint y: 77, distance: 13.3
click at [563, 70] on div "**********" at bounding box center [369, 210] width 504 height 307
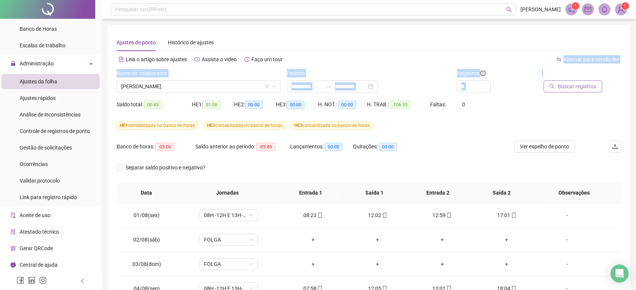
click at [574, 82] on span "Buscar registros" at bounding box center [576, 86] width 38 height 8
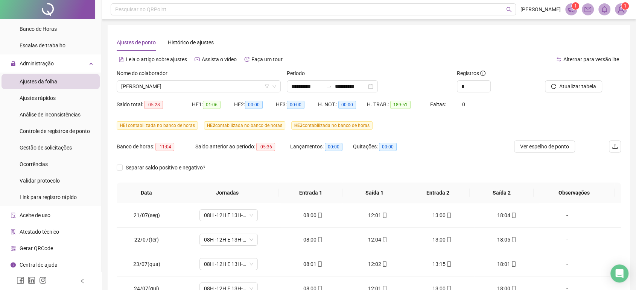
drag, startPoint x: 641, startPoint y: 71, endPoint x: 638, endPoint y: 166, distance: 95.2
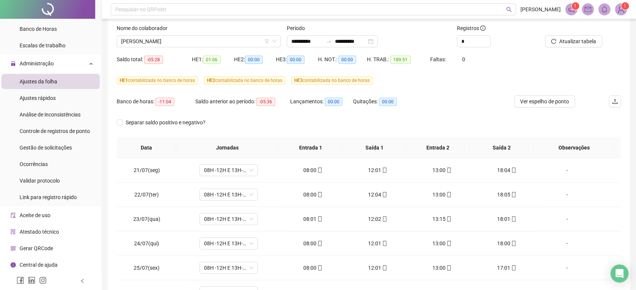
scroll to position [31, 0]
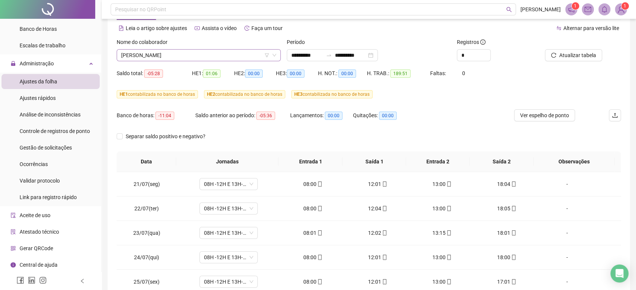
click at [180, 58] on span "[PERSON_NAME]" at bounding box center [198, 55] width 155 height 11
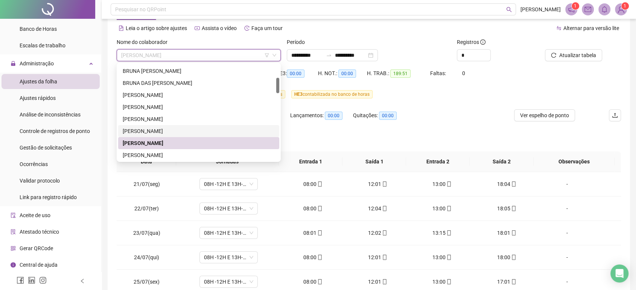
scroll to position [125, 0]
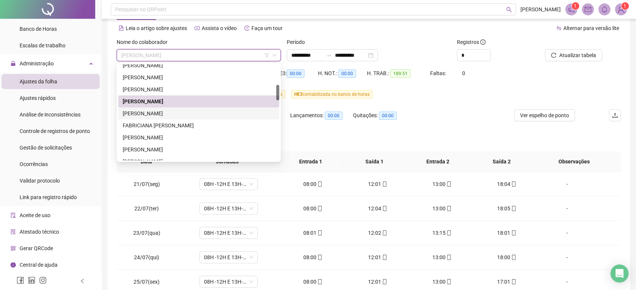
click at [169, 113] on div "[PERSON_NAME]" at bounding box center [199, 113] width 152 height 8
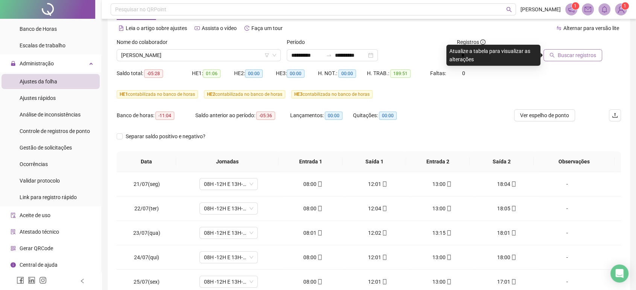
click at [588, 59] on span "Buscar registros" at bounding box center [576, 55] width 38 height 8
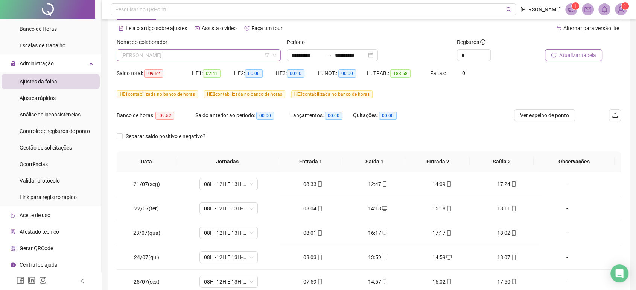
click at [217, 53] on span "[PERSON_NAME]" at bounding box center [198, 55] width 155 height 11
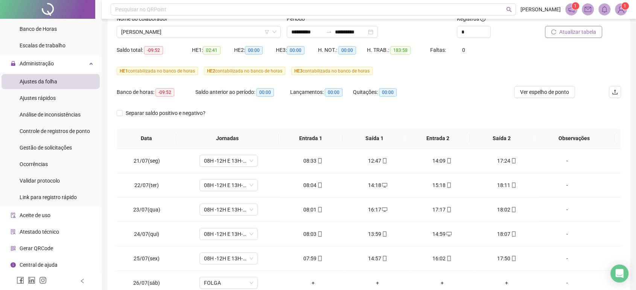
scroll to position [0, 0]
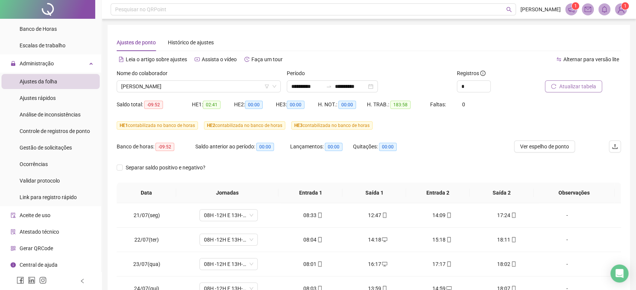
click at [195, 78] on div "Nome do colaborador" at bounding box center [199, 74] width 164 height 11
click at [194, 87] on span "[PERSON_NAME]" at bounding box center [198, 86] width 155 height 11
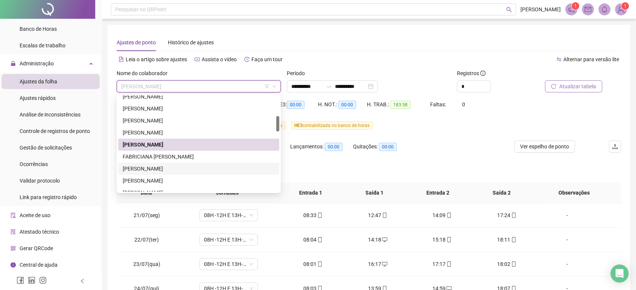
drag, startPoint x: 196, startPoint y: 155, endPoint x: 193, endPoint y: 168, distance: 13.5
click at [193, 168] on div "[PERSON_NAME] [PERSON_NAME] [PERSON_NAME] [PERSON_NAME] [PERSON_NAME] [PERSON_N…" at bounding box center [198, 151] width 161 height 120
drag, startPoint x: 174, startPoint y: 178, endPoint x: 230, endPoint y: 164, distance: 57.2
click at [252, 166] on div "[PERSON_NAME] [PERSON_NAME] [PERSON_NAME] [PERSON_NAME] [PERSON_NAME] [PERSON_N…" at bounding box center [198, 151] width 161 height 120
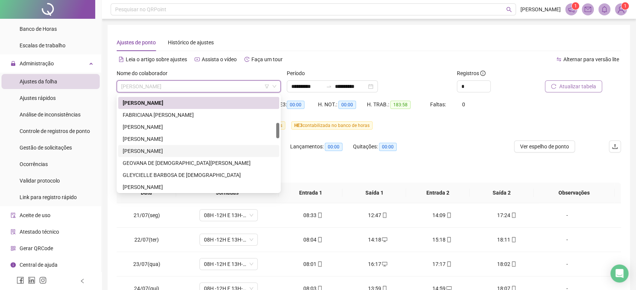
click at [172, 148] on div "[PERSON_NAME]" at bounding box center [199, 151] width 152 height 8
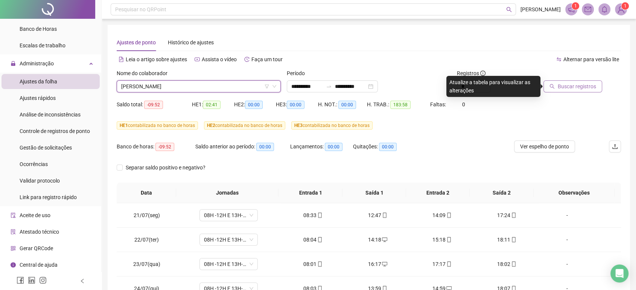
click at [560, 87] on span "Buscar registros" at bounding box center [576, 86] width 38 height 8
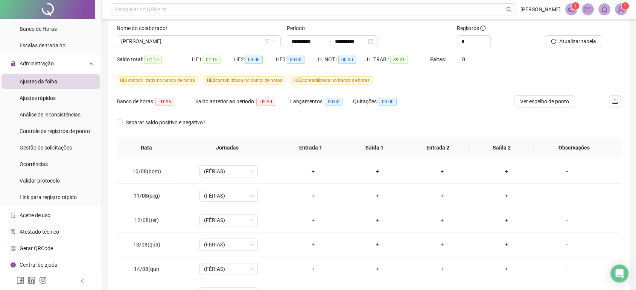
scroll to position [29, 0]
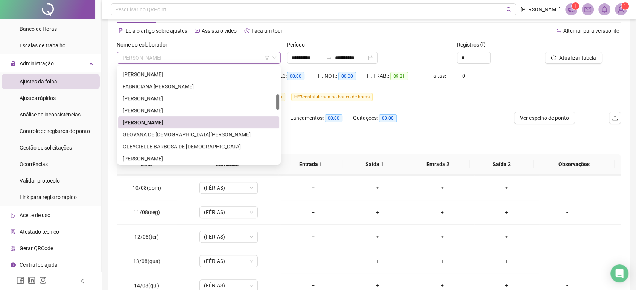
click at [178, 56] on span "[PERSON_NAME]" at bounding box center [198, 57] width 155 height 11
click at [154, 135] on div "GEOVANA DE [DEMOGRAPHIC_DATA][PERSON_NAME]" at bounding box center [199, 134] width 152 height 8
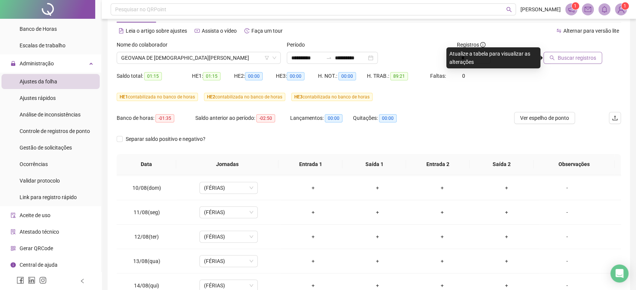
click at [586, 61] on span "Buscar registros" at bounding box center [576, 58] width 38 height 8
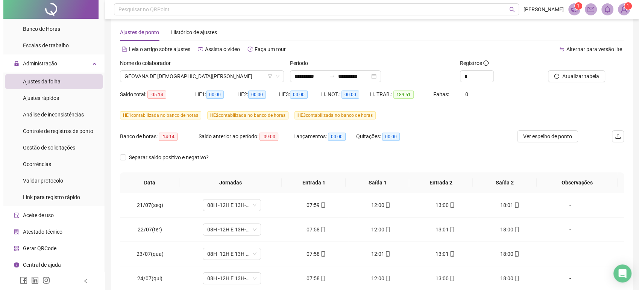
scroll to position [0, 0]
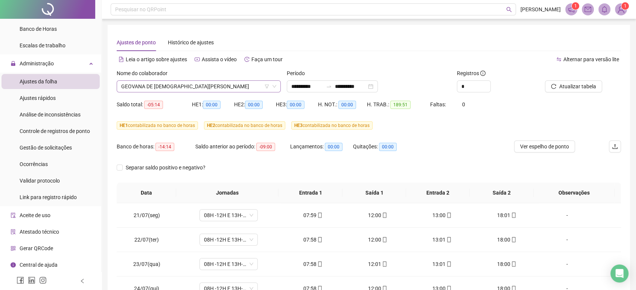
click at [181, 91] on span "GEOVANA DE [DEMOGRAPHIC_DATA][PERSON_NAME]" at bounding box center [198, 86] width 155 height 11
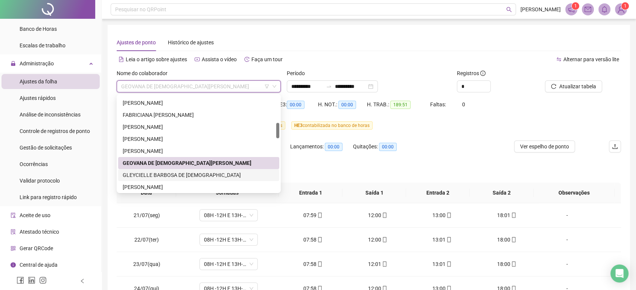
click at [160, 175] on div "GLEYCIELLE BARBOSA DE [DEMOGRAPHIC_DATA]" at bounding box center [199, 175] width 152 height 8
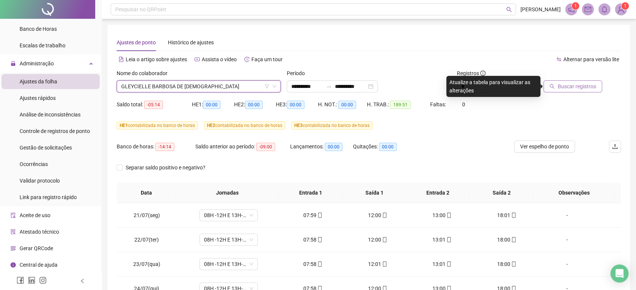
click at [565, 90] on span "Buscar registros" at bounding box center [576, 86] width 38 height 8
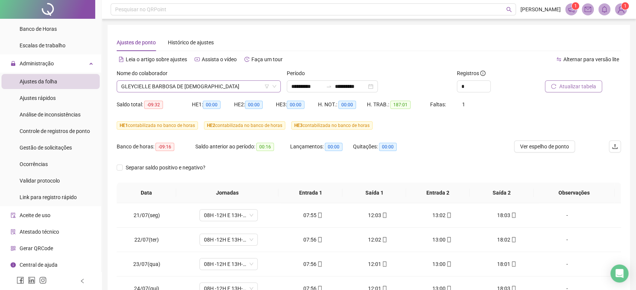
click at [236, 88] on span "GLEYCIELLE BARBOSA DE [DEMOGRAPHIC_DATA]" at bounding box center [198, 86] width 155 height 11
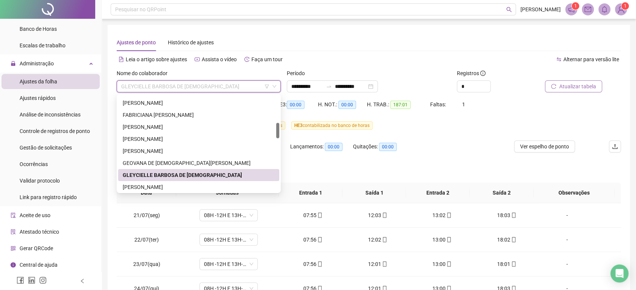
scroll to position [209, 0]
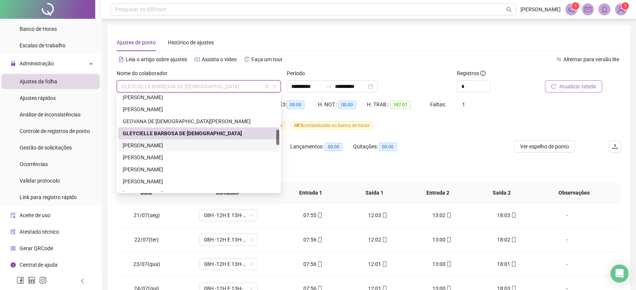
drag, startPoint x: 214, startPoint y: 145, endPoint x: 220, endPoint y: 145, distance: 5.7
click at [214, 145] on div "[PERSON_NAME]" at bounding box center [199, 145] width 152 height 8
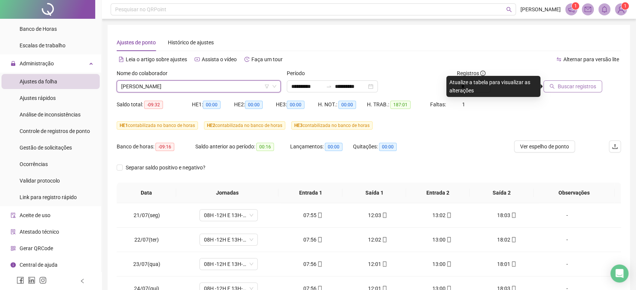
click at [597, 86] on button "Buscar registros" at bounding box center [572, 86] width 59 height 12
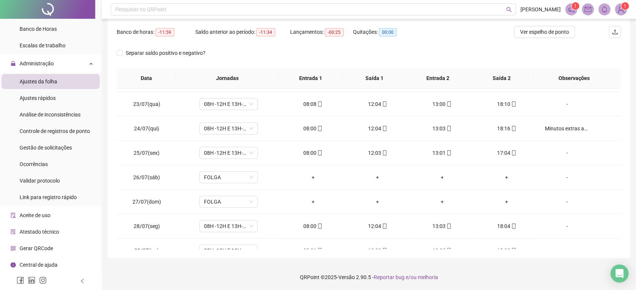
scroll to position [49, 0]
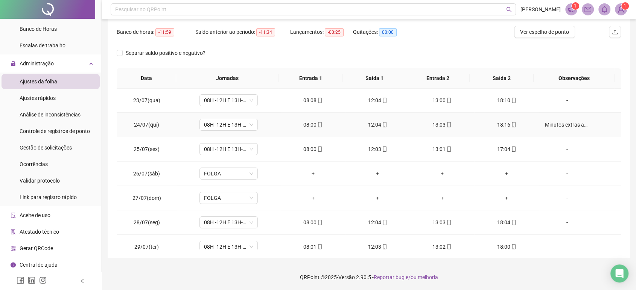
click at [567, 123] on div "Minutos extras autorizados.(Atendimento com a síndica do Viva SHVP)" at bounding box center [567, 125] width 44 height 8
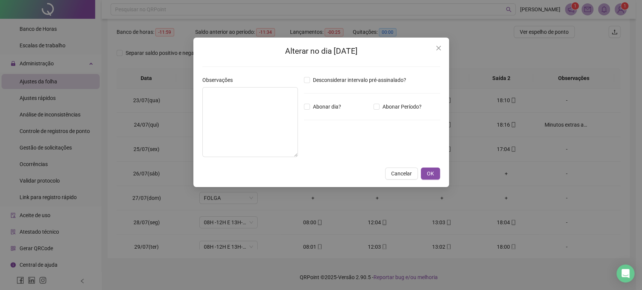
type textarea "**********"
click at [434, 42] on button "Close" at bounding box center [438, 48] width 12 height 12
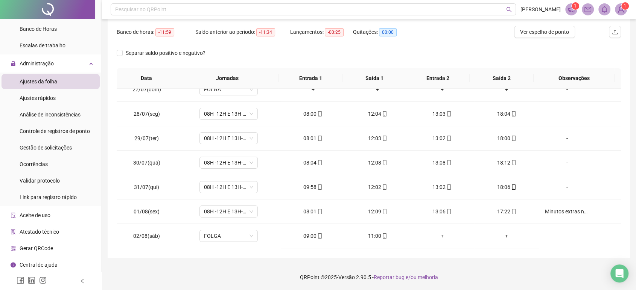
scroll to position [168, 0]
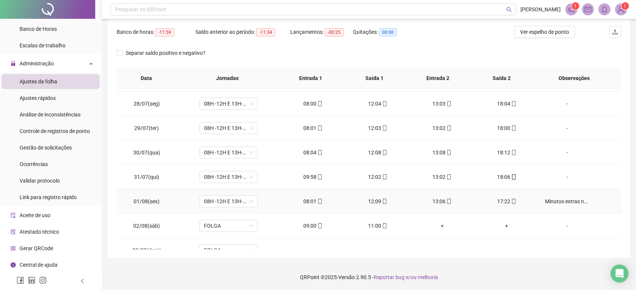
click at [568, 204] on div "Minutos extras não autorizados. Abatido no banco de horas." at bounding box center [567, 201] width 44 height 8
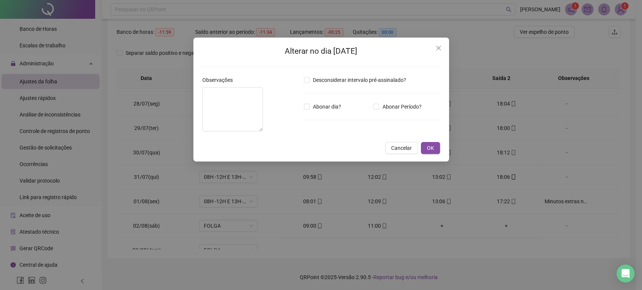
type textarea "**********"
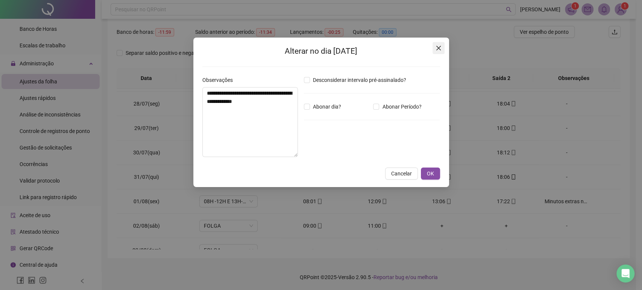
click at [435, 50] on icon "close" at bounding box center [438, 48] width 6 height 6
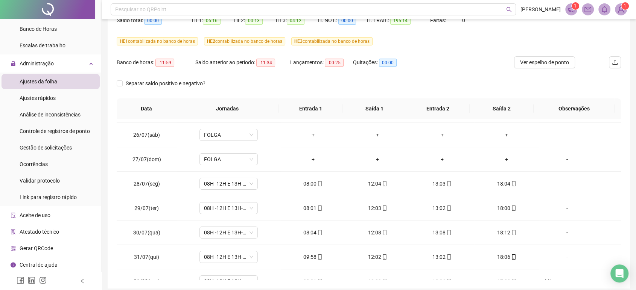
scroll to position [0, 0]
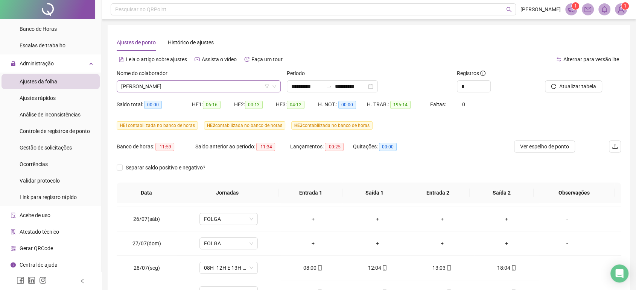
click at [174, 90] on span "[PERSON_NAME]" at bounding box center [198, 86] width 155 height 11
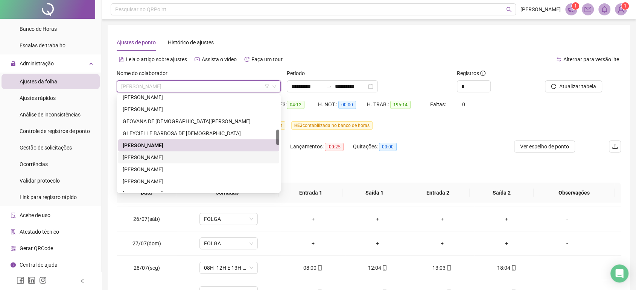
click at [174, 159] on div "[PERSON_NAME]" at bounding box center [199, 157] width 152 height 8
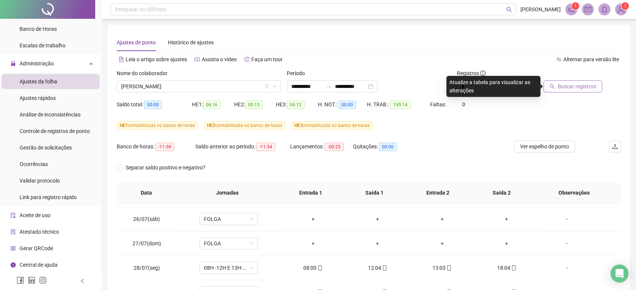
click at [580, 86] on span "Buscar registros" at bounding box center [576, 86] width 38 height 8
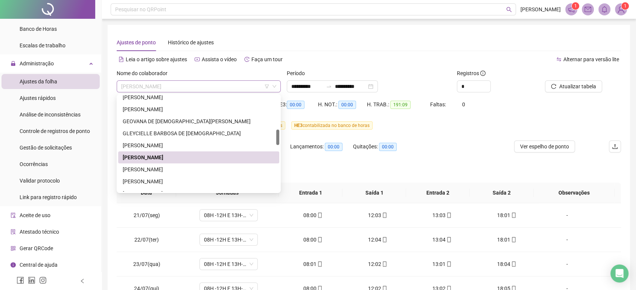
click at [215, 81] on span "[PERSON_NAME]" at bounding box center [198, 86] width 155 height 11
drag, startPoint x: 181, startPoint y: 171, endPoint x: 196, endPoint y: 171, distance: 14.7
click at [182, 171] on div "[PERSON_NAME]" at bounding box center [199, 169] width 152 height 8
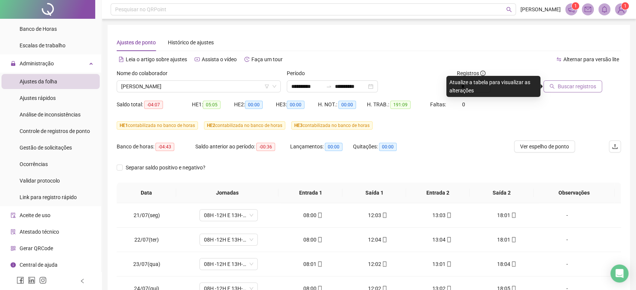
click at [557, 86] on button "Buscar registros" at bounding box center [572, 86] width 59 height 12
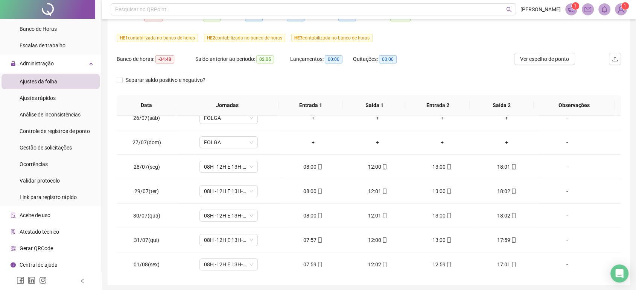
scroll to position [137, 0]
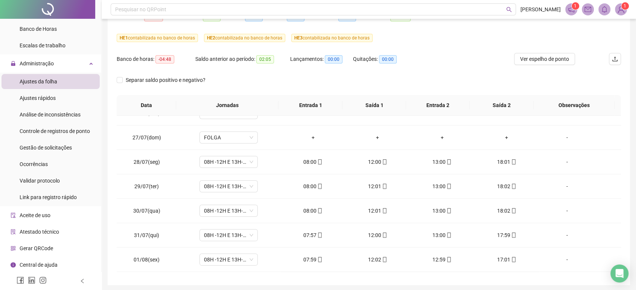
drag, startPoint x: 622, startPoint y: 162, endPoint x: 619, endPoint y: 164, distance: 4.3
click at [622, 162] on div "**********" at bounding box center [369, 111] width 522 height 348
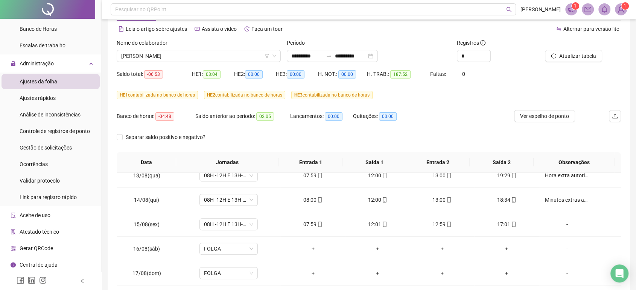
scroll to position [0, 0]
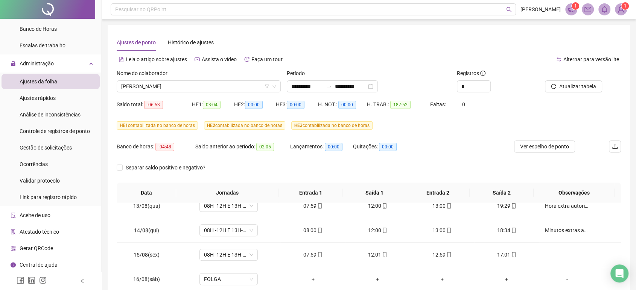
drag, startPoint x: 177, startPoint y: 80, endPoint x: 178, endPoint y: 95, distance: 14.7
click at [177, 80] on div "Nome do colaborador [PERSON_NAME]" at bounding box center [199, 80] width 164 height 23
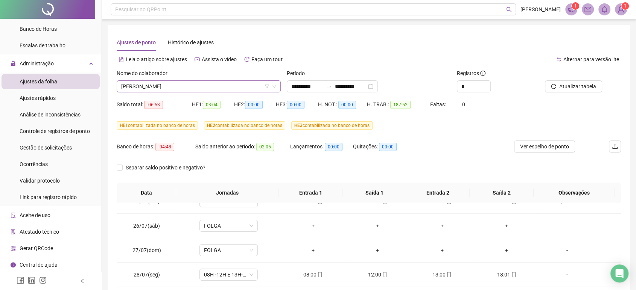
click at [177, 92] on span "[PERSON_NAME]" at bounding box center [198, 86] width 155 height 11
click at [460, 147] on div "Banco de horas: -04:48 Saldo anterior ao período: 02:05 Lançamentos: 00:00 Quit…" at bounding box center [306, 151] width 378 height 21
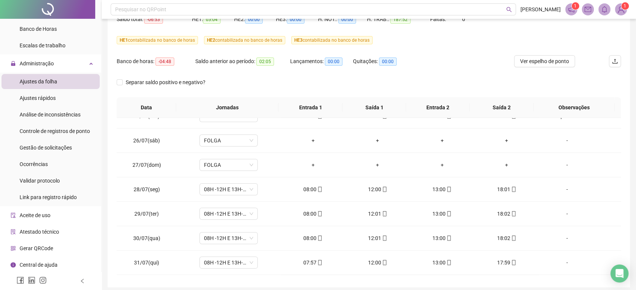
scroll to position [102, 0]
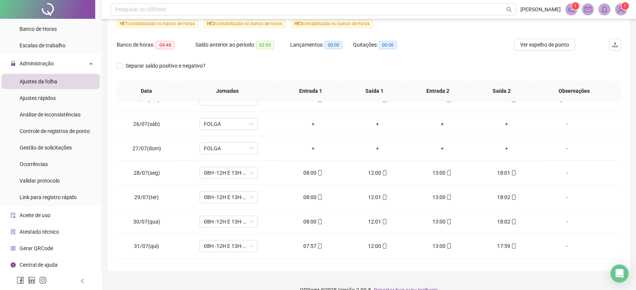
drag, startPoint x: 620, startPoint y: 159, endPoint x: 618, endPoint y: 134, distance: 24.9
click at [618, 134] on div "**********" at bounding box center [369, 97] width 522 height 348
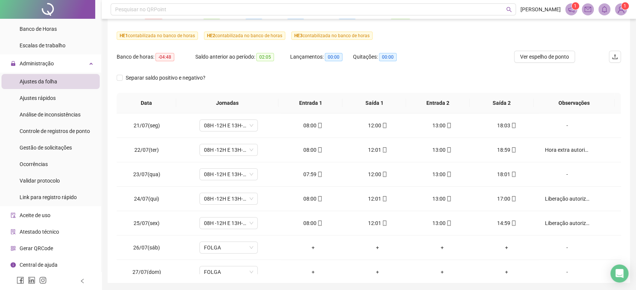
scroll to position [44, 0]
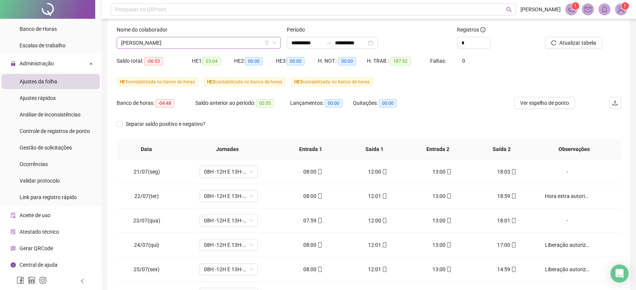
click at [163, 39] on span "[PERSON_NAME]" at bounding box center [198, 42] width 155 height 11
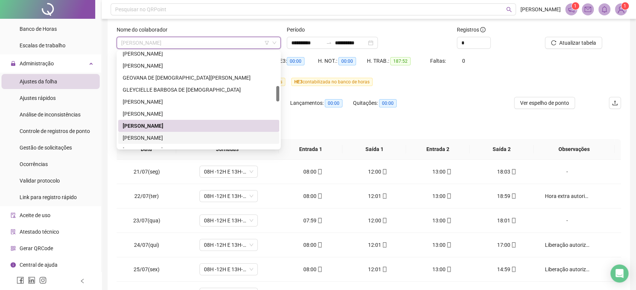
drag, startPoint x: 176, startPoint y: 139, endPoint x: 307, endPoint y: 112, distance: 134.1
click at [176, 140] on div "[PERSON_NAME]" at bounding box center [199, 138] width 152 height 8
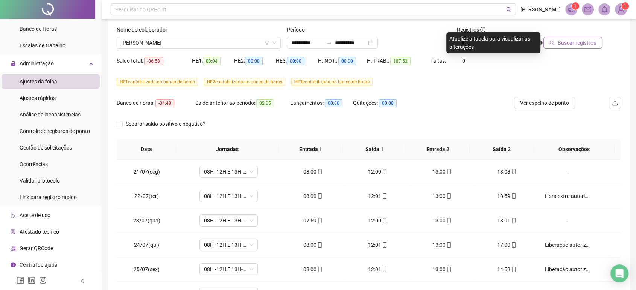
click at [569, 43] on span "Buscar registros" at bounding box center [576, 43] width 38 height 8
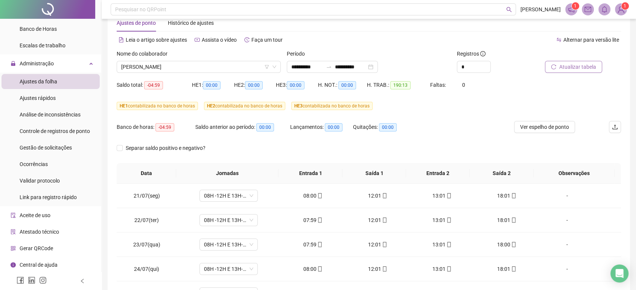
scroll to position [6, 0]
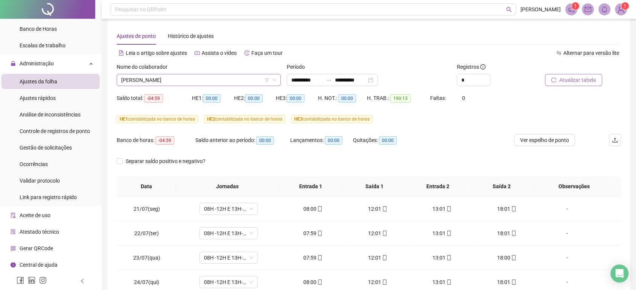
click at [156, 80] on span "[PERSON_NAME]" at bounding box center [198, 79] width 155 height 11
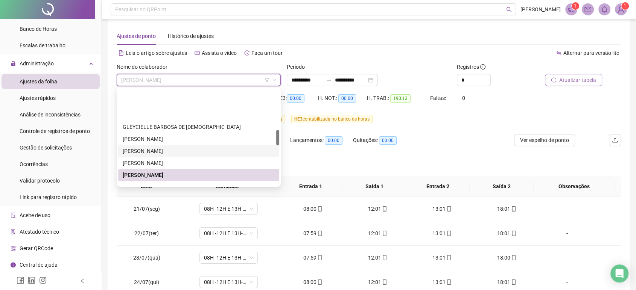
scroll to position [250, 0]
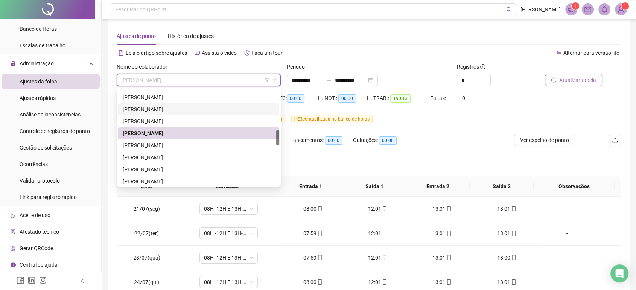
drag, startPoint x: 174, startPoint y: 147, endPoint x: 206, endPoint y: 140, distance: 32.9
click at [174, 147] on div "[PERSON_NAME]" at bounding box center [199, 145] width 152 height 8
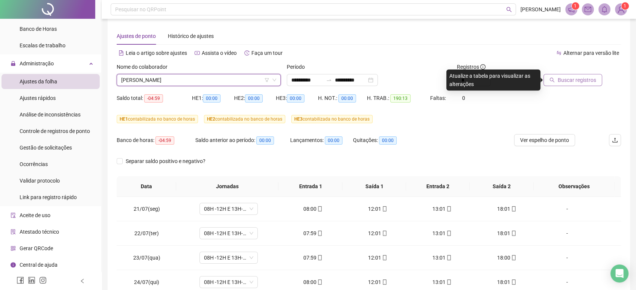
click at [584, 80] on span "Buscar registros" at bounding box center [576, 80] width 38 height 8
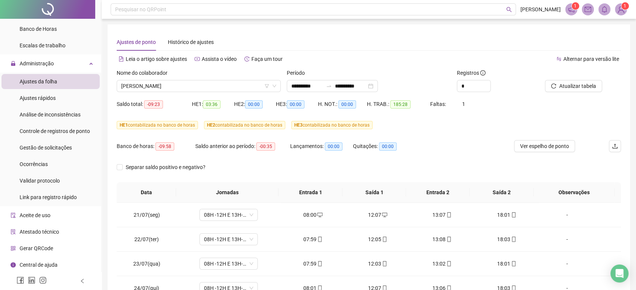
scroll to position [0, 0]
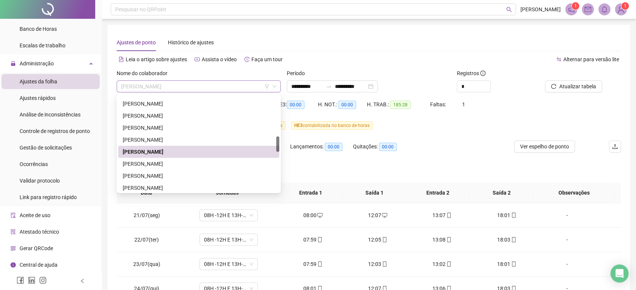
click at [181, 91] on span "[PERSON_NAME]" at bounding box center [198, 86] width 155 height 11
click at [189, 164] on div "[PERSON_NAME]" at bounding box center [199, 164] width 152 height 8
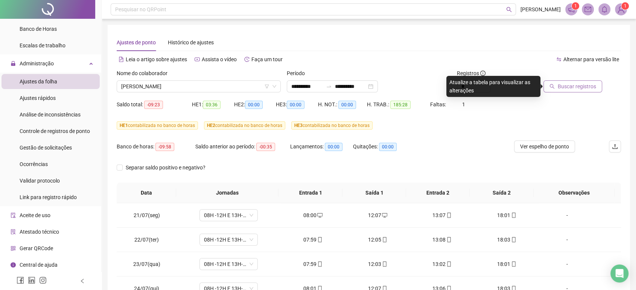
click at [560, 85] on span "Buscar registros" at bounding box center [576, 86] width 38 height 8
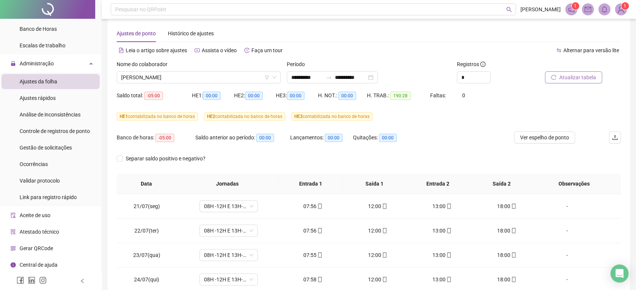
scroll to position [8, 0]
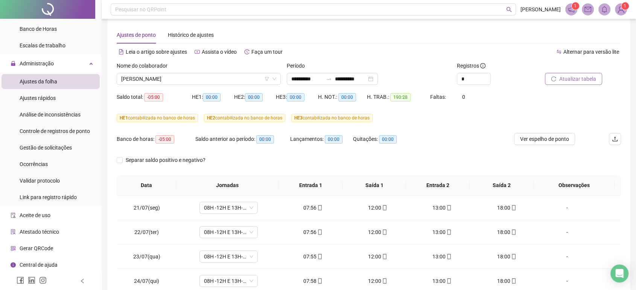
click at [152, 87] on div "Nome do colaborador [PERSON_NAME]" at bounding box center [199, 76] width 170 height 29
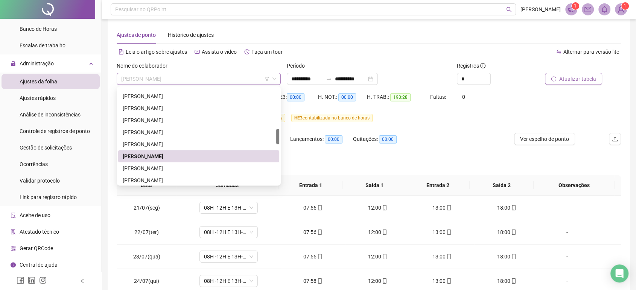
click at [156, 79] on span "[PERSON_NAME]" at bounding box center [198, 78] width 155 height 11
click at [170, 165] on div "[PERSON_NAME]" at bounding box center [199, 168] width 152 height 8
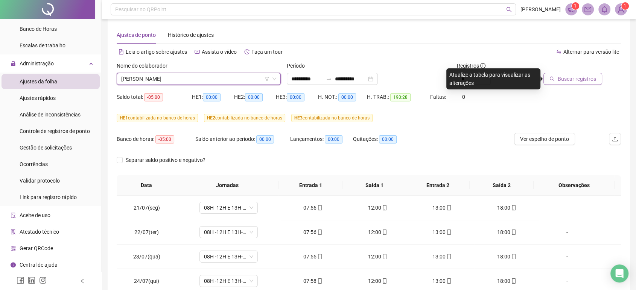
click at [568, 79] on span "Buscar registros" at bounding box center [576, 79] width 38 height 8
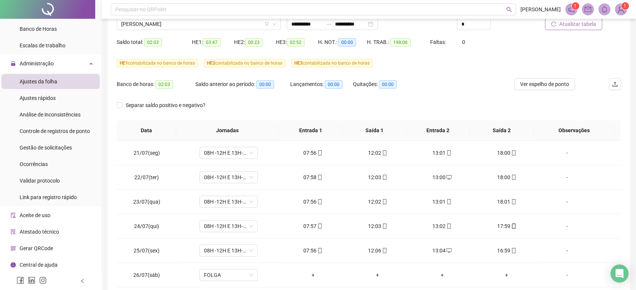
scroll to position [115, 0]
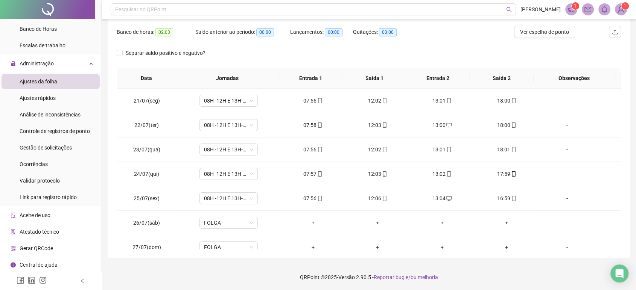
click at [621, 115] on div "**********" at bounding box center [369, 84] width 522 height 348
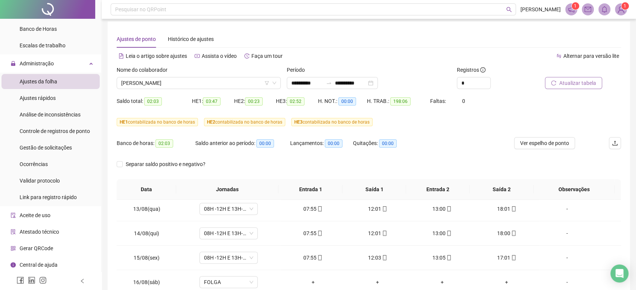
scroll to position [0, 0]
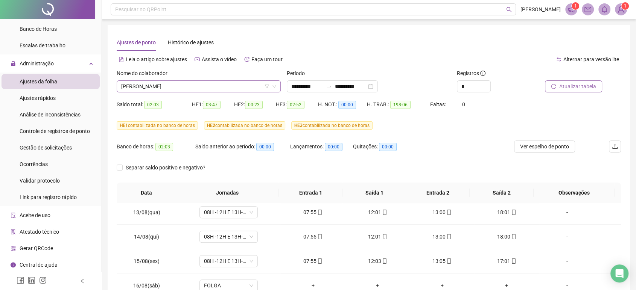
drag, startPoint x: 150, startPoint y: 90, endPoint x: 167, endPoint y: 82, distance: 18.8
click at [152, 90] on span "[PERSON_NAME]" at bounding box center [198, 86] width 155 height 11
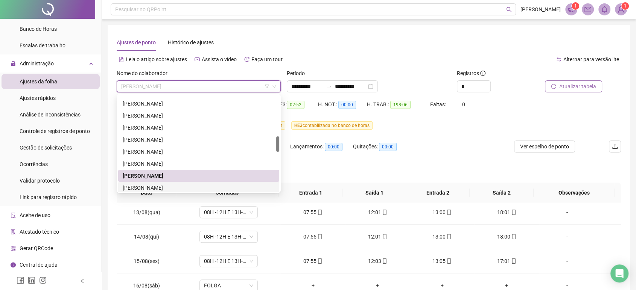
click at [197, 189] on div "[PERSON_NAME]" at bounding box center [199, 188] width 152 height 8
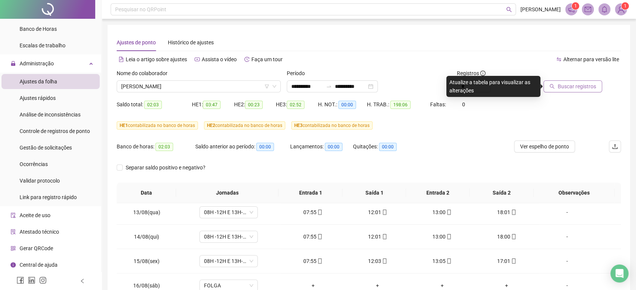
click at [567, 82] on button "Buscar registros" at bounding box center [572, 86] width 59 height 12
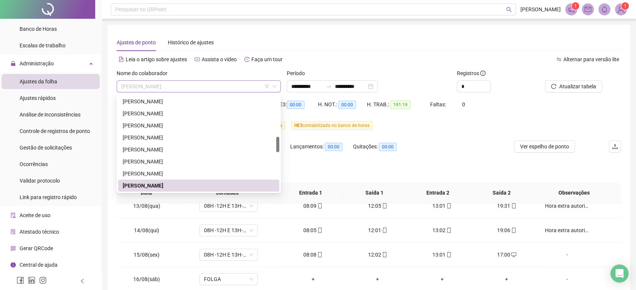
click at [194, 90] on span "[PERSON_NAME]" at bounding box center [198, 86] width 155 height 11
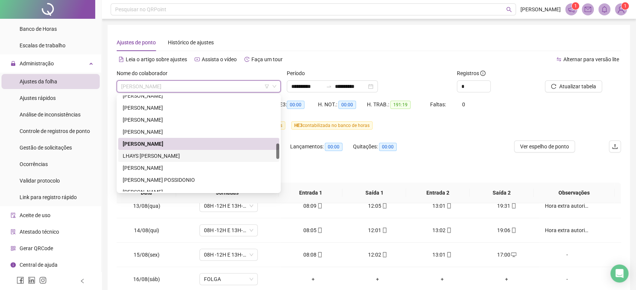
click at [183, 157] on div "LHAYS [PERSON_NAME]" at bounding box center [199, 156] width 152 height 8
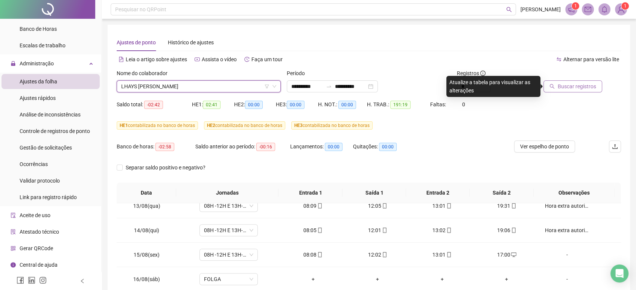
click at [574, 90] on span "Buscar registros" at bounding box center [576, 86] width 38 height 8
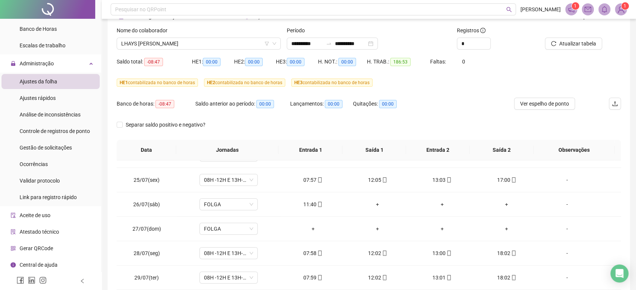
scroll to position [42, 0]
click at [223, 48] on span "LHAYS [PERSON_NAME]" at bounding box center [198, 44] width 155 height 11
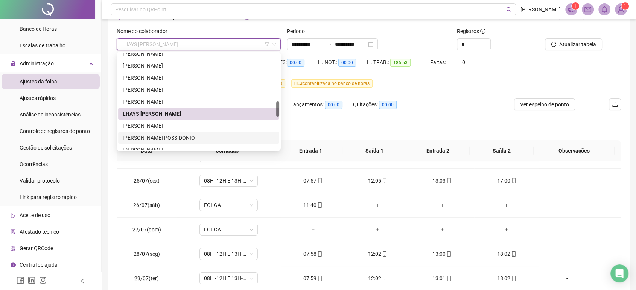
scroll to position [336, 0]
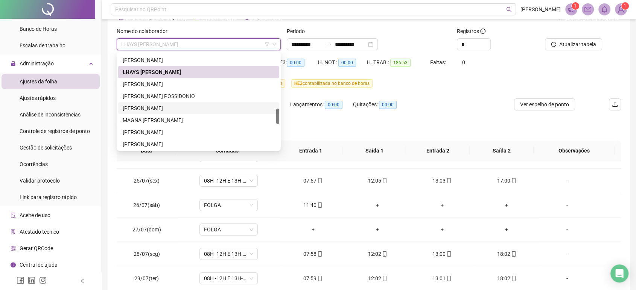
click at [182, 110] on div "[PERSON_NAME]" at bounding box center [199, 108] width 152 height 8
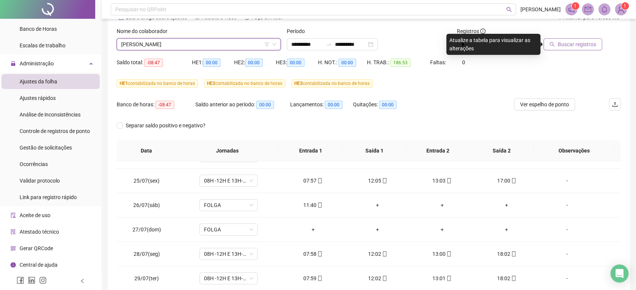
click at [584, 43] on span "Buscar registros" at bounding box center [576, 44] width 38 height 8
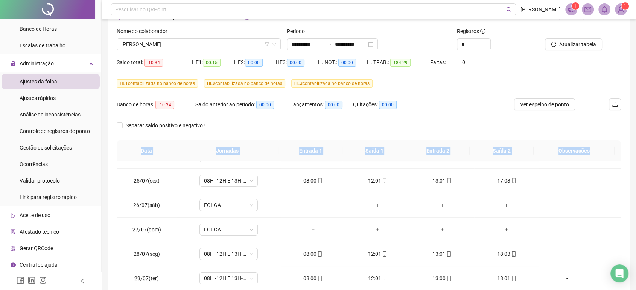
drag, startPoint x: 633, startPoint y: 172, endPoint x: 635, endPoint y: 136, distance: 36.2
click at [635, 136] on div "**********" at bounding box center [369, 160] width 534 height 405
click at [620, 129] on div "**********" at bounding box center [369, 157] width 522 height 348
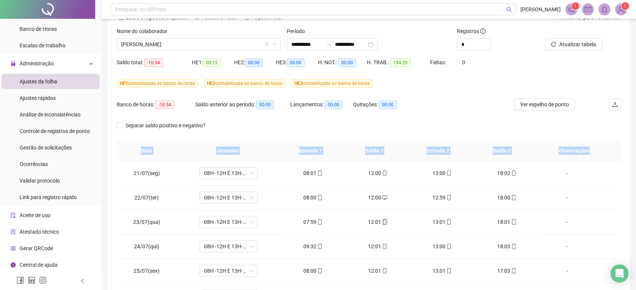
drag, startPoint x: 547, startPoint y: 108, endPoint x: 554, endPoint y: 115, distance: 10.1
click at [548, 108] on span "Ver espelho de ponto" at bounding box center [544, 104] width 49 height 8
click at [570, 124] on div "Separar saldo positivo e negativo?" at bounding box center [369, 130] width 504 height 21
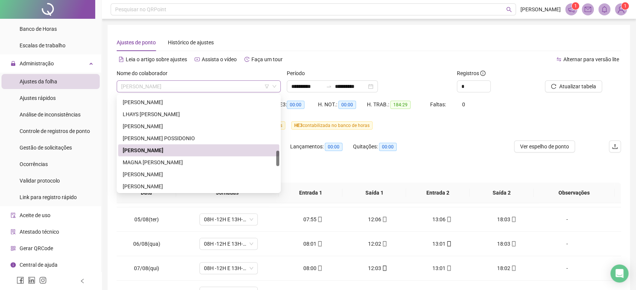
click at [194, 88] on span "[PERSON_NAME]" at bounding box center [198, 86] width 155 height 11
click at [194, 161] on div "MAGNA [PERSON_NAME]" at bounding box center [199, 162] width 152 height 8
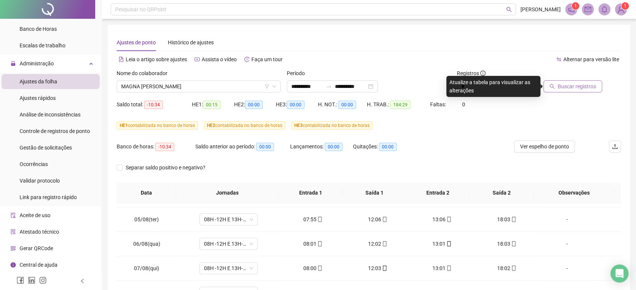
click at [566, 92] on button "Buscar registros" at bounding box center [572, 86] width 59 height 12
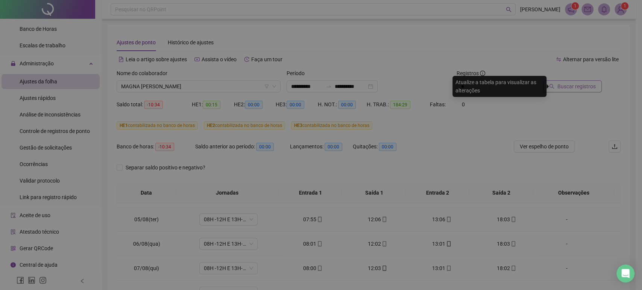
click at [572, 85] on div "Buscando registros Os registros de ponto estão sendo buscados... OK" at bounding box center [321, 145] width 642 height 290
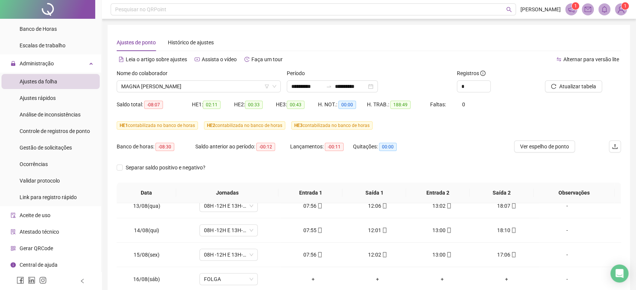
click at [159, 94] on div "Nome do colaborador MAGNA [PERSON_NAME]" at bounding box center [199, 83] width 170 height 29
click at [159, 90] on span "MAGNA [PERSON_NAME]" at bounding box center [198, 86] width 155 height 11
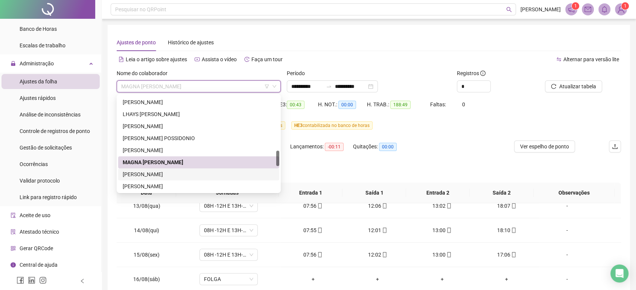
click at [173, 173] on div "[PERSON_NAME]" at bounding box center [199, 174] width 152 height 8
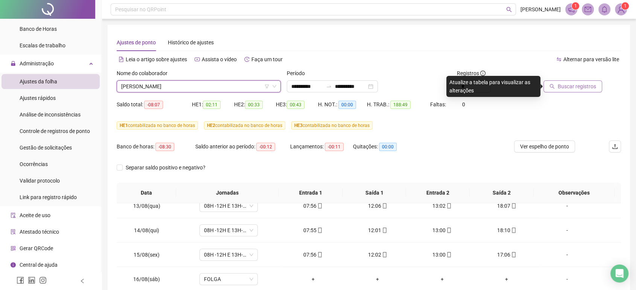
click at [560, 89] on span "Buscar registros" at bounding box center [576, 86] width 38 height 8
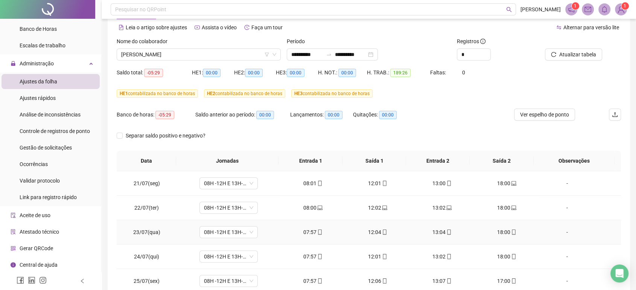
scroll to position [31, 0]
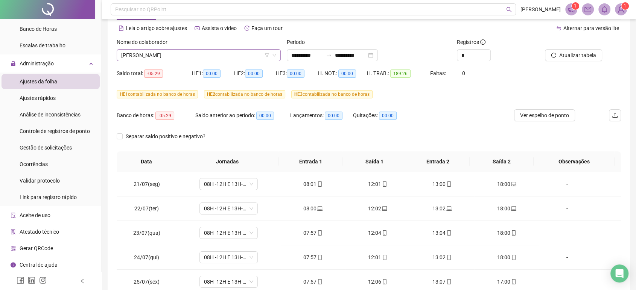
click at [194, 55] on span "[PERSON_NAME]" at bounding box center [198, 55] width 155 height 11
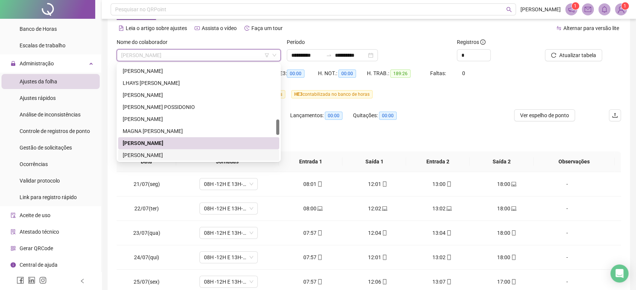
click at [178, 153] on div "[PERSON_NAME]" at bounding box center [199, 155] width 152 height 8
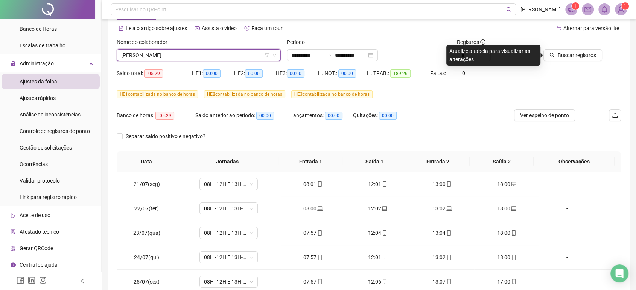
click at [573, 49] on div at bounding box center [572, 43] width 60 height 11
click at [567, 61] on button "Buscar registros" at bounding box center [572, 55] width 59 height 12
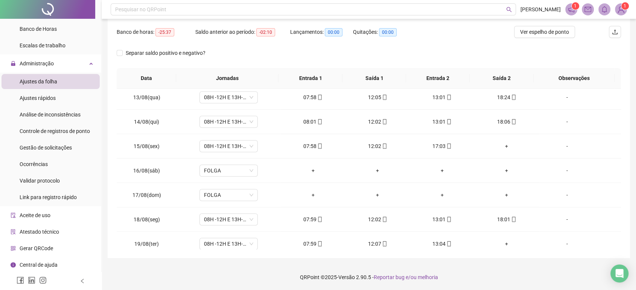
scroll to position [572, 0]
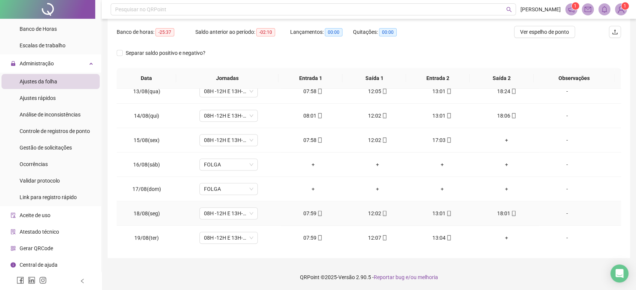
click at [614, 222] on td "-" at bounding box center [580, 214] width 82 height 24
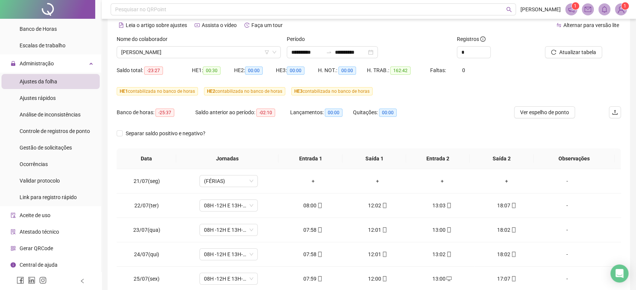
scroll to position [0, 0]
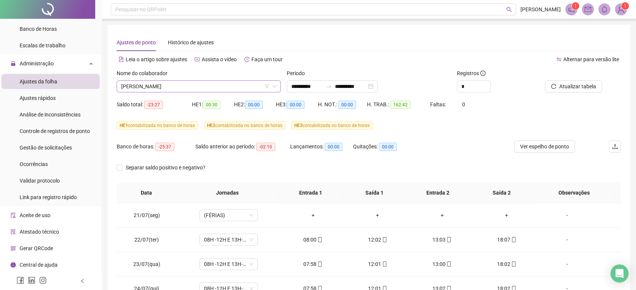
click at [178, 85] on span "[PERSON_NAME]" at bounding box center [198, 86] width 155 height 11
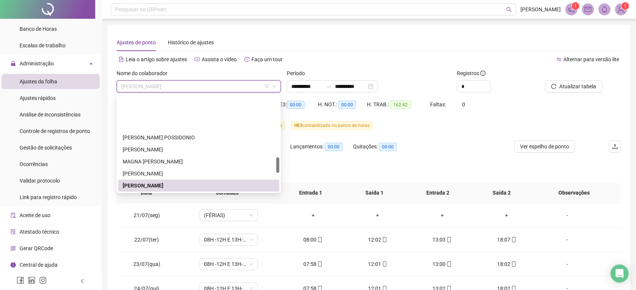
scroll to position [379, 0]
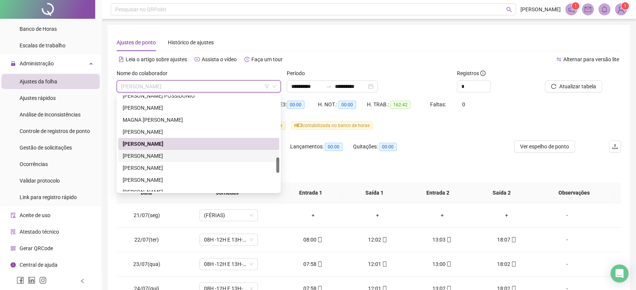
click at [190, 156] on div "[PERSON_NAME]" at bounding box center [199, 156] width 152 height 8
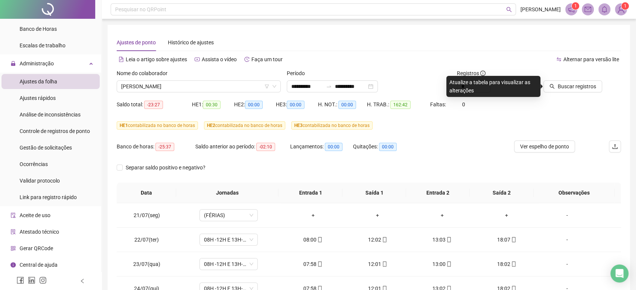
click at [593, 93] on div "Buscar registros" at bounding box center [581, 83] width 85 height 29
click at [581, 86] on span "Buscar registros" at bounding box center [576, 86] width 38 height 8
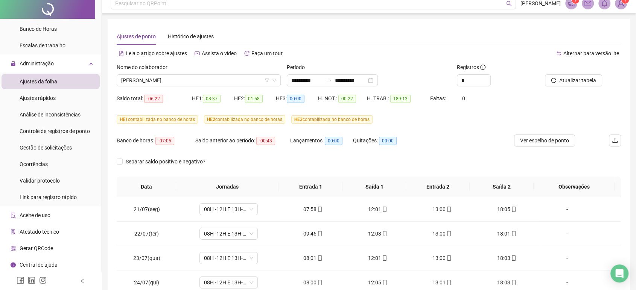
scroll to position [0, 0]
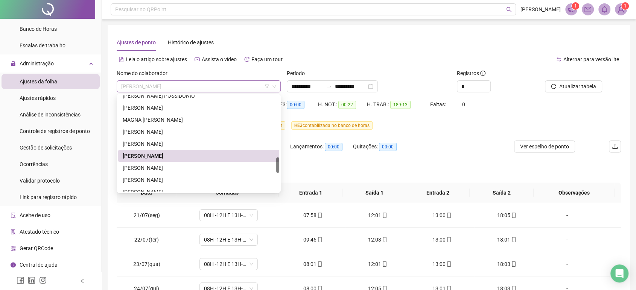
click at [173, 82] on span "[PERSON_NAME]" at bounding box center [198, 86] width 155 height 11
click at [178, 168] on div "[PERSON_NAME]" at bounding box center [199, 168] width 152 height 8
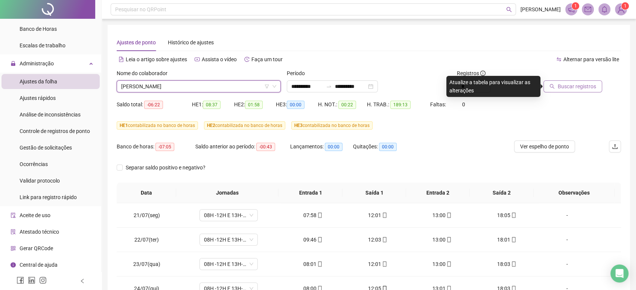
click at [563, 89] on span "Buscar registros" at bounding box center [576, 86] width 38 height 8
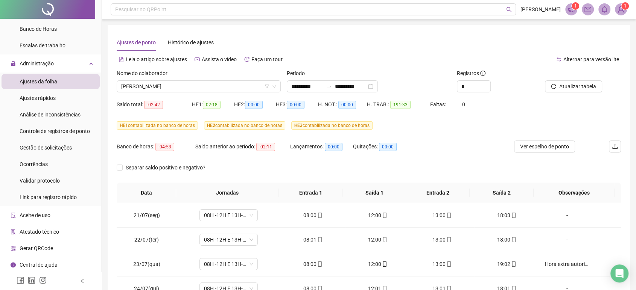
drag, startPoint x: 641, startPoint y: 93, endPoint x: 641, endPoint y: 187, distance: 93.3
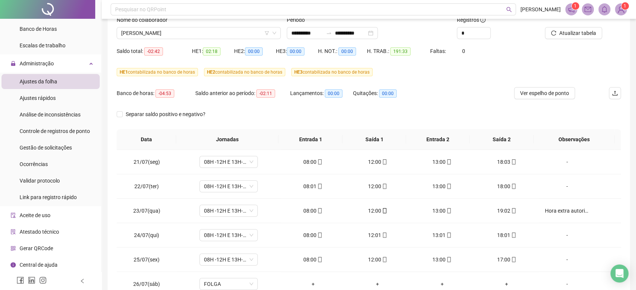
scroll to position [50, 0]
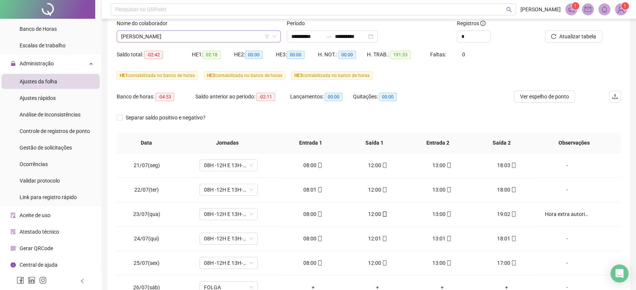
click at [185, 38] on span "[PERSON_NAME]" at bounding box center [198, 36] width 155 height 11
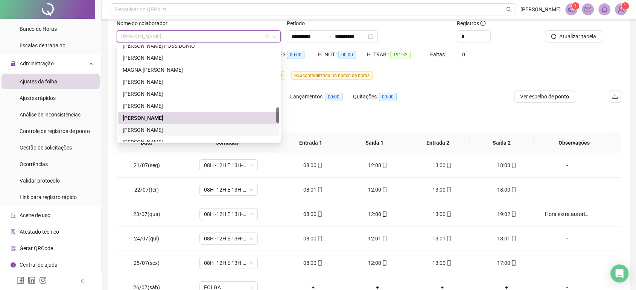
click at [167, 131] on div "[PERSON_NAME]" at bounding box center [199, 130] width 152 height 8
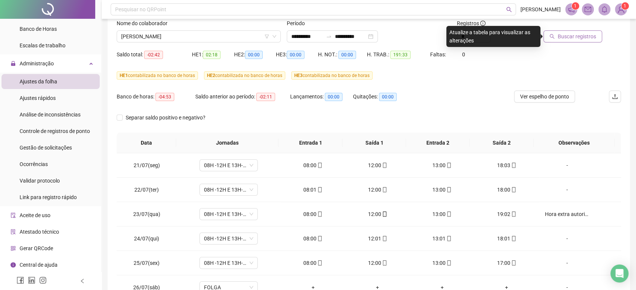
click at [587, 35] on span "Buscar registros" at bounding box center [576, 36] width 38 height 8
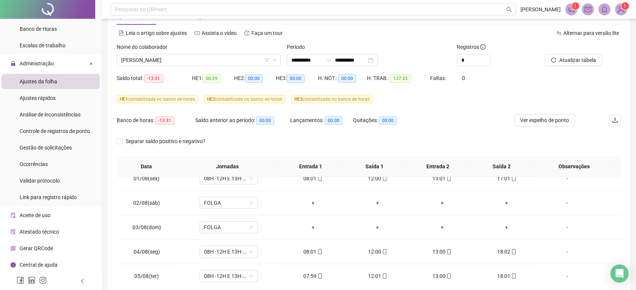
scroll to position [0, 0]
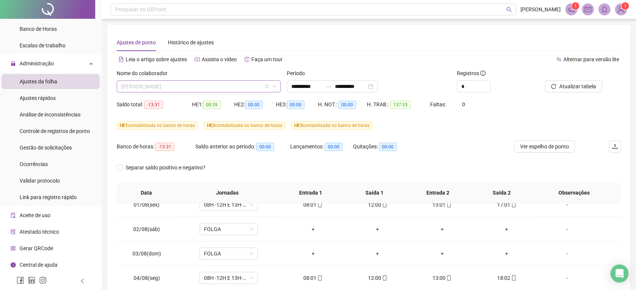
click at [182, 90] on span "[PERSON_NAME]" at bounding box center [198, 86] width 155 height 11
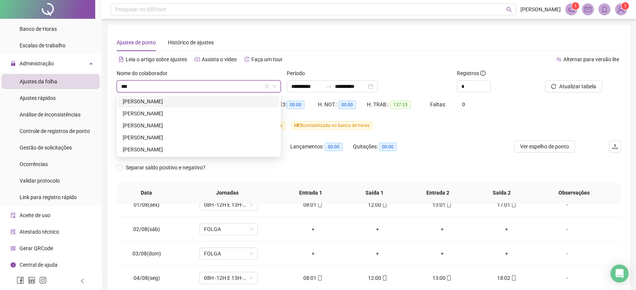
type input "****"
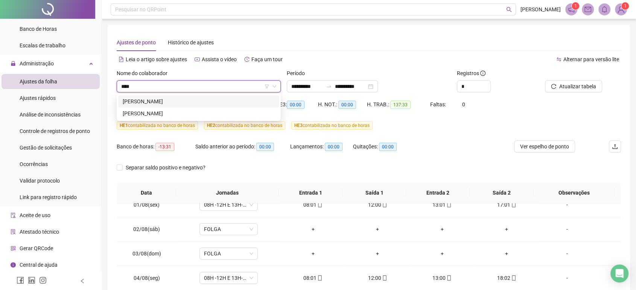
click at [188, 102] on div "[PERSON_NAME]" at bounding box center [199, 101] width 152 height 8
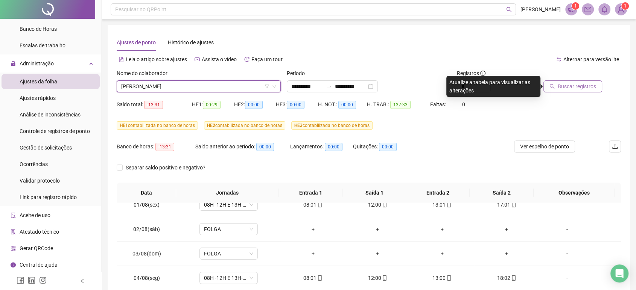
drag, startPoint x: 537, startPoint y: 94, endPoint x: 566, endPoint y: 92, distance: 28.6
click at [538, 94] on div "Atualize a tabela para visualizar as alterações" at bounding box center [493, 86] width 94 height 21
click at [566, 92] on button "Buscar registros" at bounding box center [572, 86] width 59 height 12
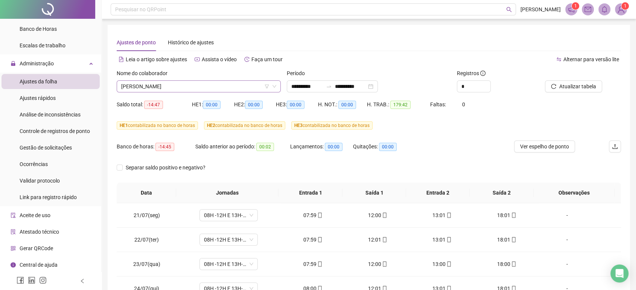
scroll to position [60, 0]
drag, startPoint x: 181, startPoint y: 87, endPoint x: 176, endPoint y: 82, distance: 6.9
click at [180, 86] on span "[PERSON_NAME]" at bounding box center [198, 86] width 155 height 11
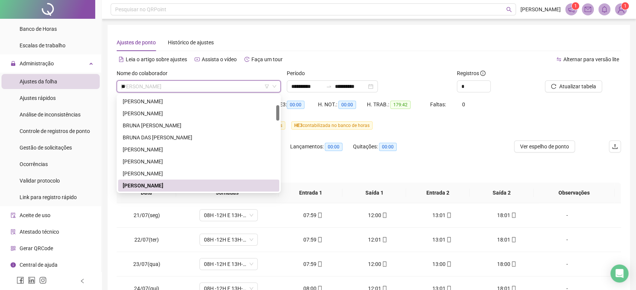
scroll to position [0, 0]
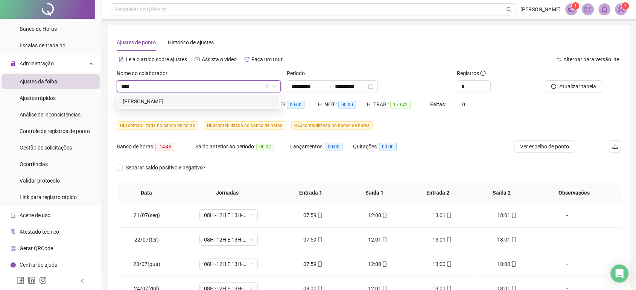
type input "*****"
click at [211, 105] on div "[PERSON_NAME]" at bounding box center [199, 101] width 152 height 8
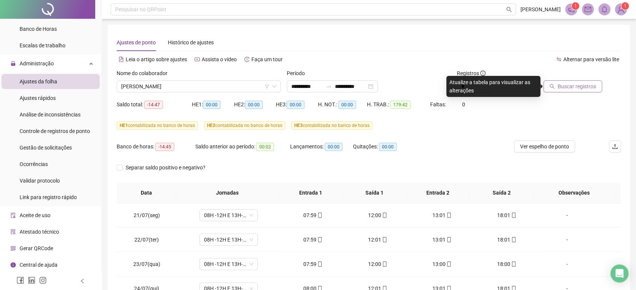
click at [574, 85] on span "Buscar registros" at bounding box center [576, 86] width 38 height 8
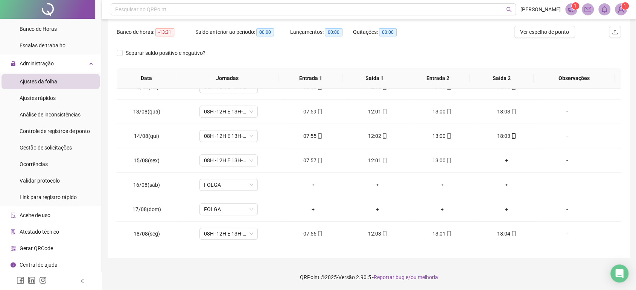
scroll to position [401, 0]
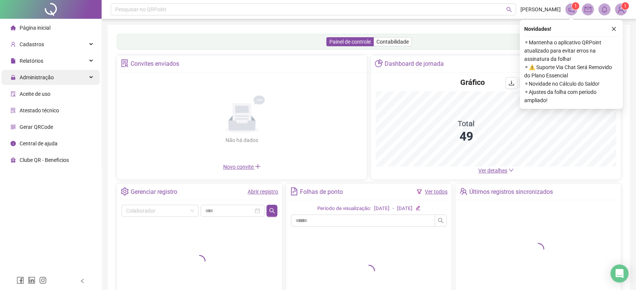
click at [55, 76] on div "Administração" at bounding box center [51, 77] width 98 height 15
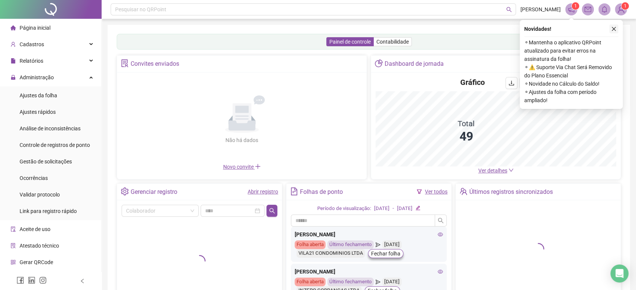
click at [611, 29] on icon "close" at bounding box center [613, 28] width 5 height 5
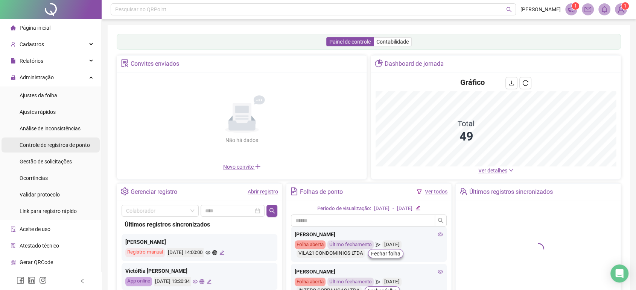
click at [71, 144] on span "Controle de registros de ponto" at bounding box center [55, 145] width 70 height 6
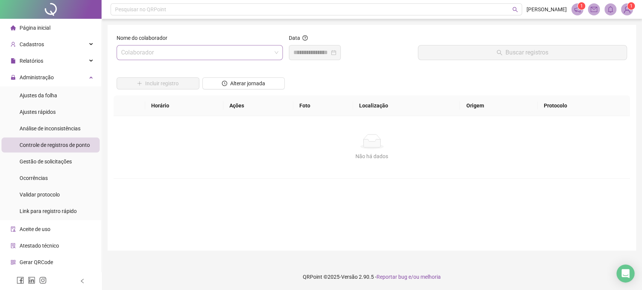
click at [185, 48] on input "search" at bounding box center [196, 53] width 150 height 14
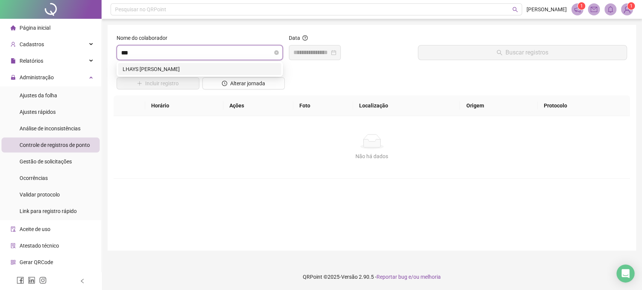
type input "****"
click at [226, 63] on div "LHAYS [PERSON_NAME]" at bounding box center [199, 69] width 163 height 12
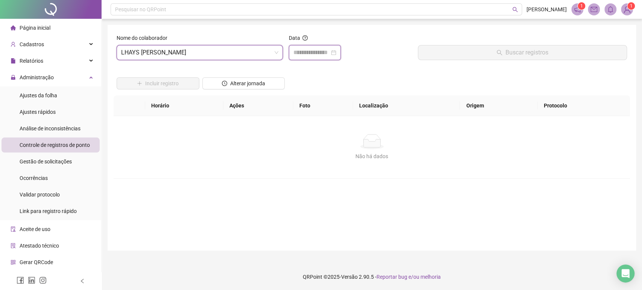
click at [329, 50] on input at bounding box center [311, 52] width 36 height 9
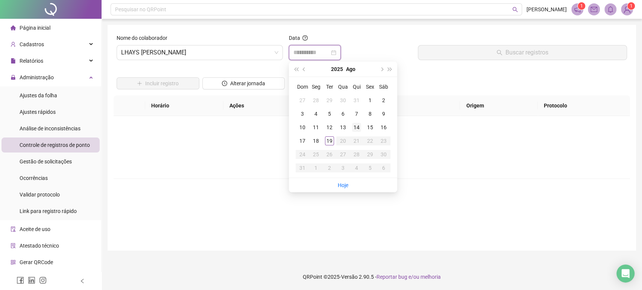
type input "**********"
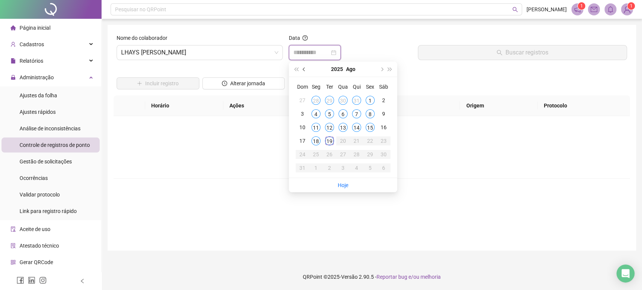
type input "**********"
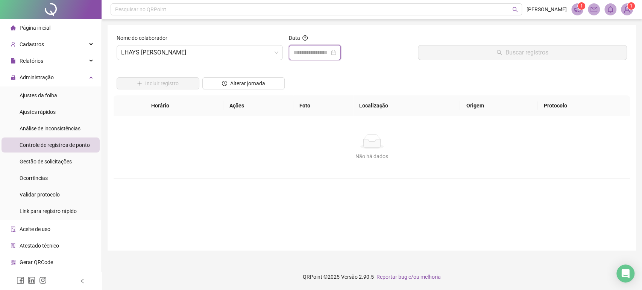
click at [329, 53] on input at bounding box center [311, 52] width 36 height 9
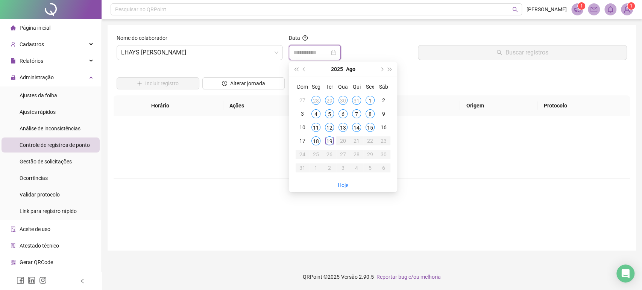
type input "**********"
click at [307, 72] on button "prev-year" at bounding box center [304, 69] width 8 height 15
type input "**********"
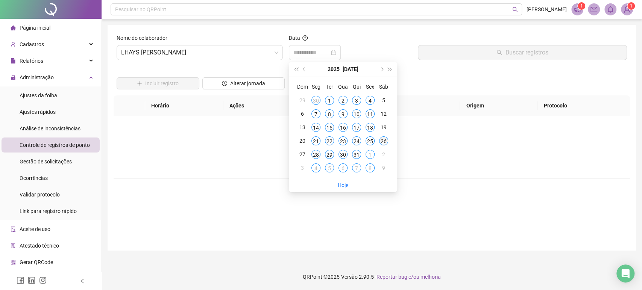
click at [384, 144] on div "26" at bounding box center [383, 141] width 9 height 9
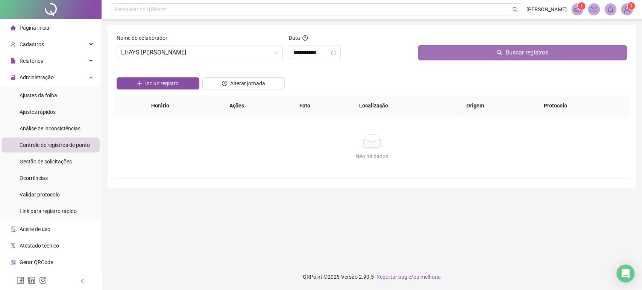
click at [546, 47] on button "Buscar registros" at bounding box center [522, 52] width 209 height 15
